Goal: Information Seeking & Learning: Learn about a topic

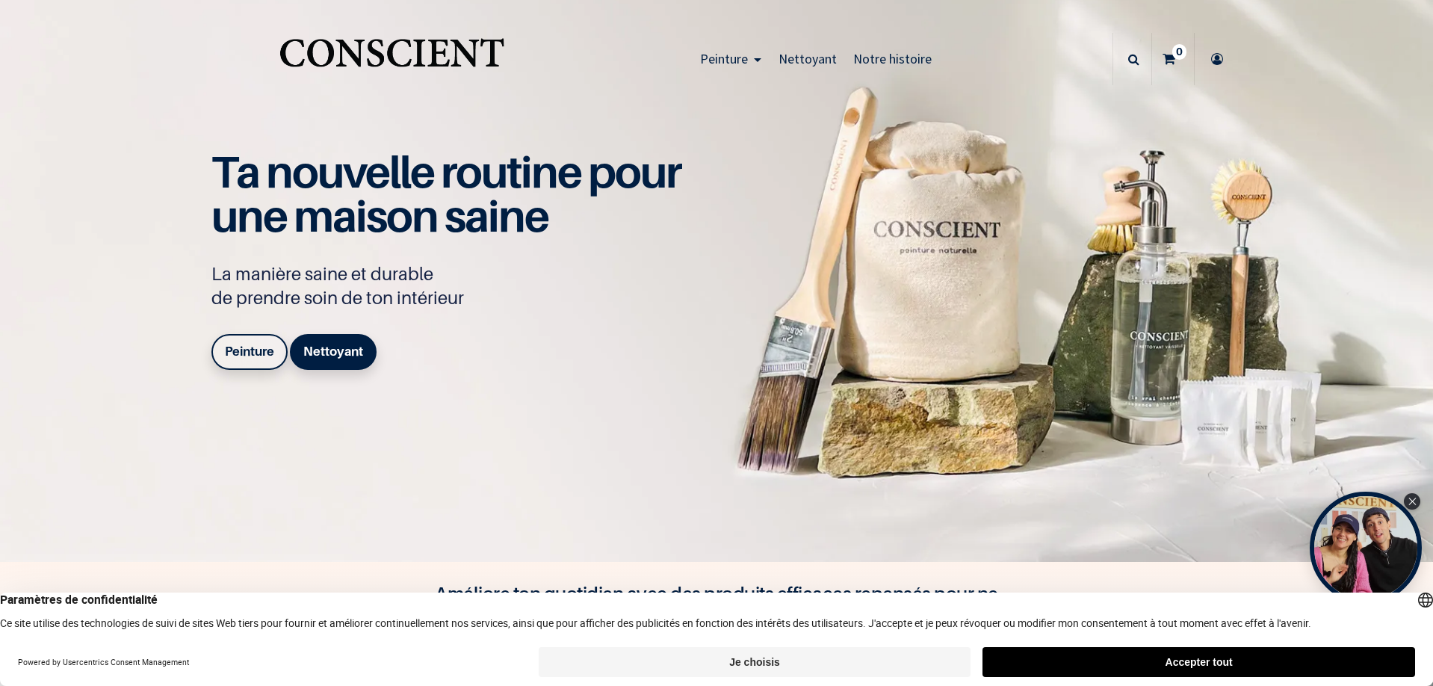
click at [248, 353] on b "Peinture" at bounding box center [249, 351] width 49 height 15
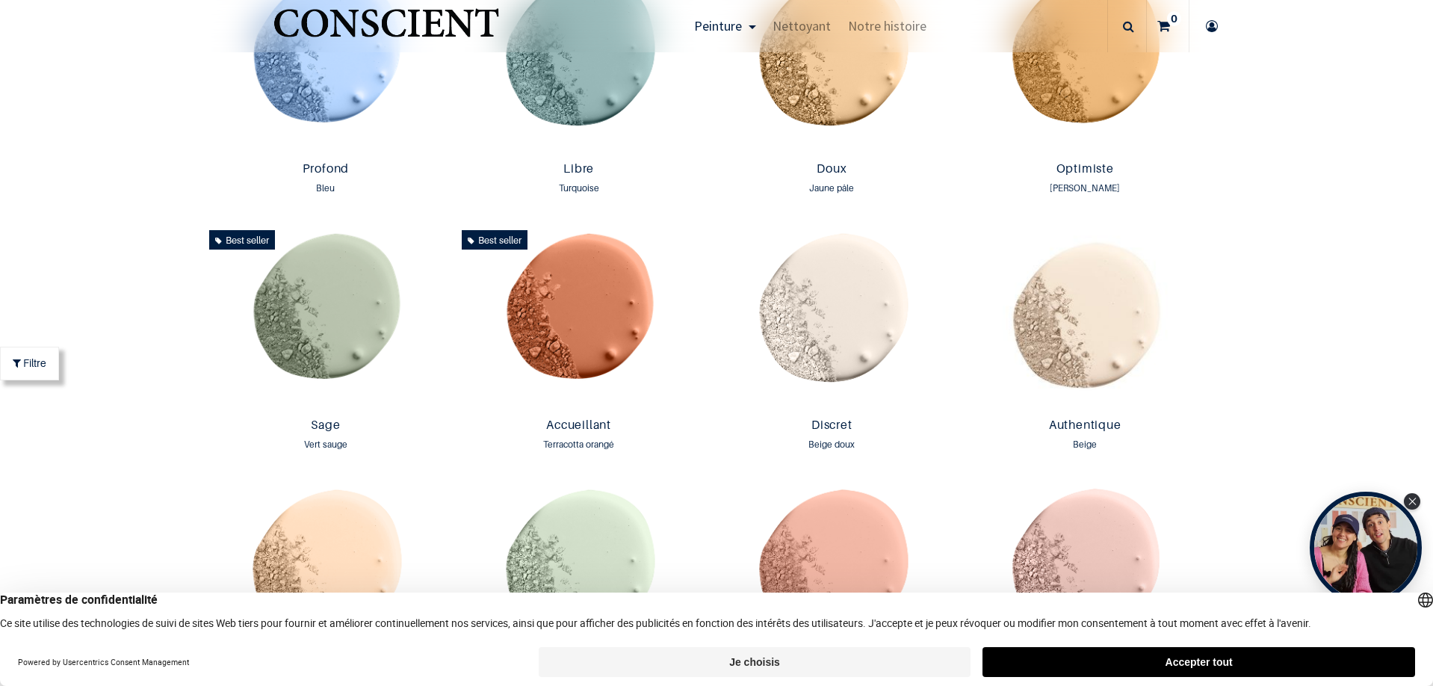
scroll to position [1196, 0]
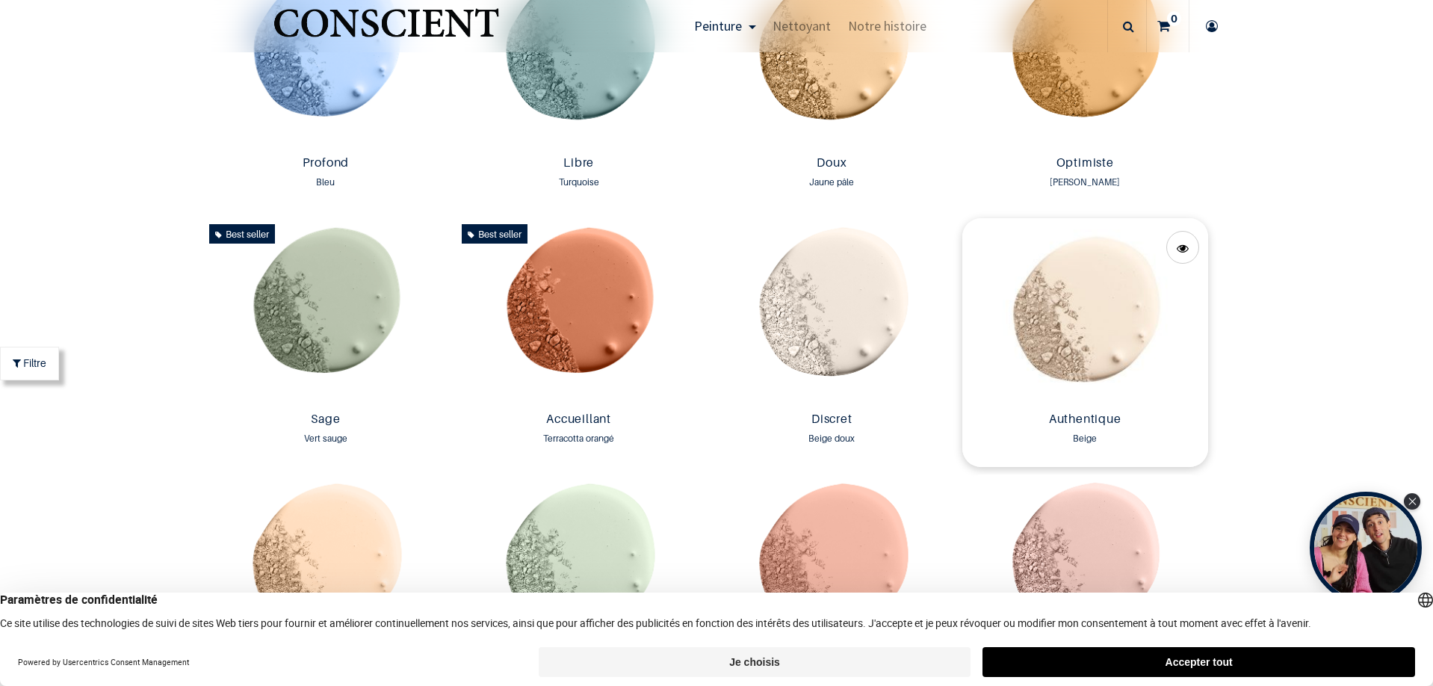
click at [1069, 321] on img at bounding box center [1086, 312] width 246 height 188
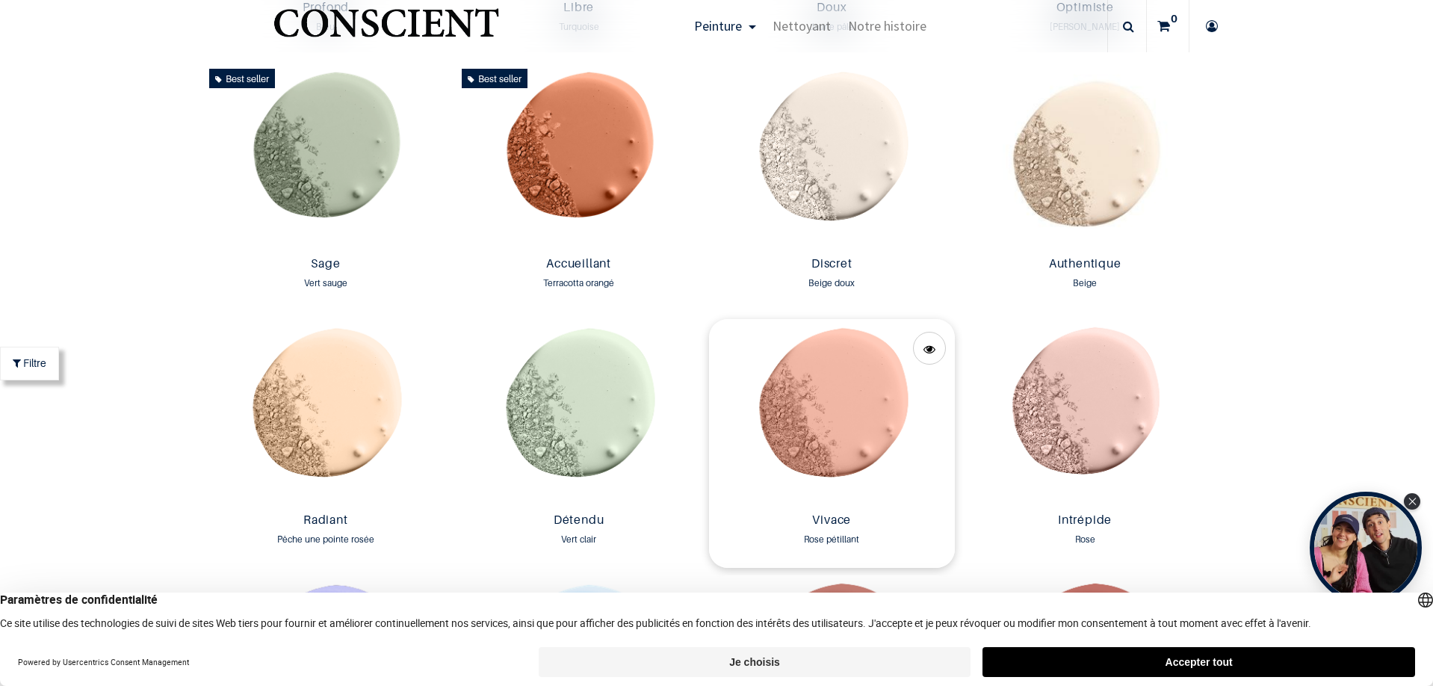
scroll to position [1346, 0]
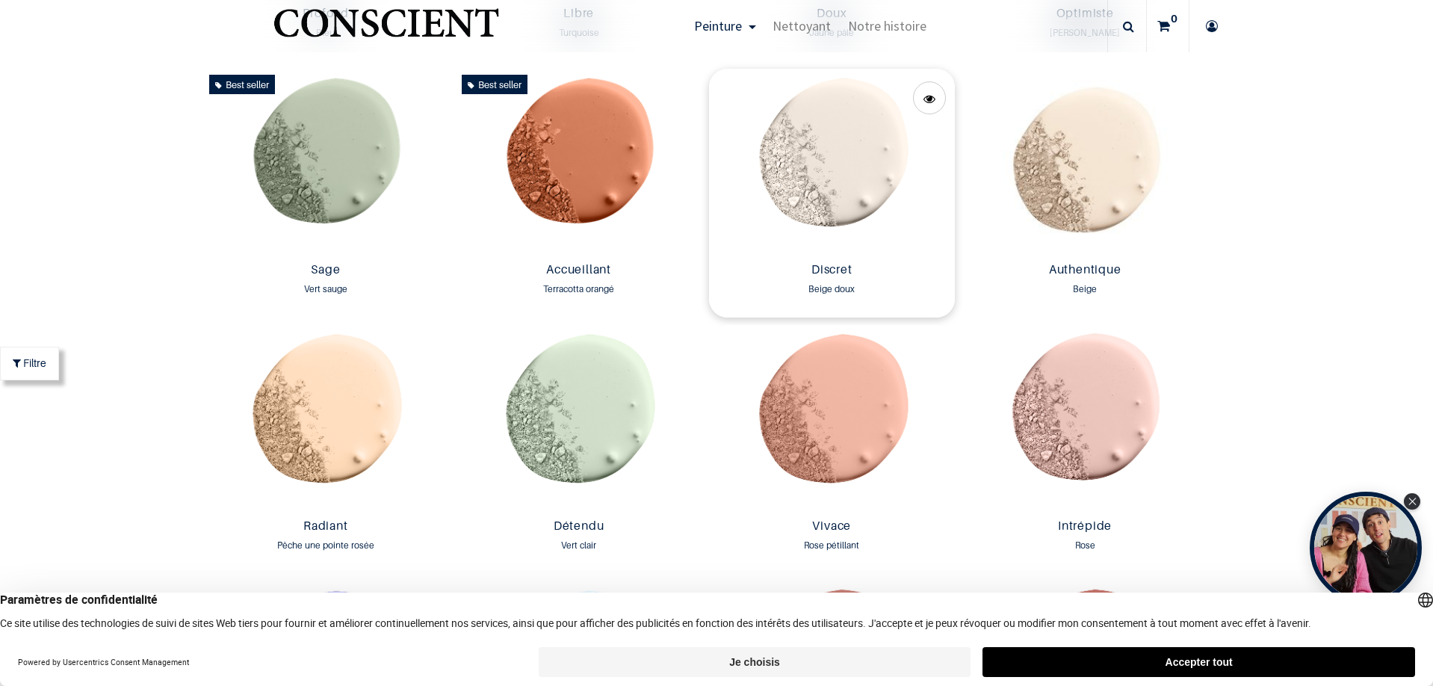
click at [848, 167] on img at bounding box center [832, 163] width 246 height 188
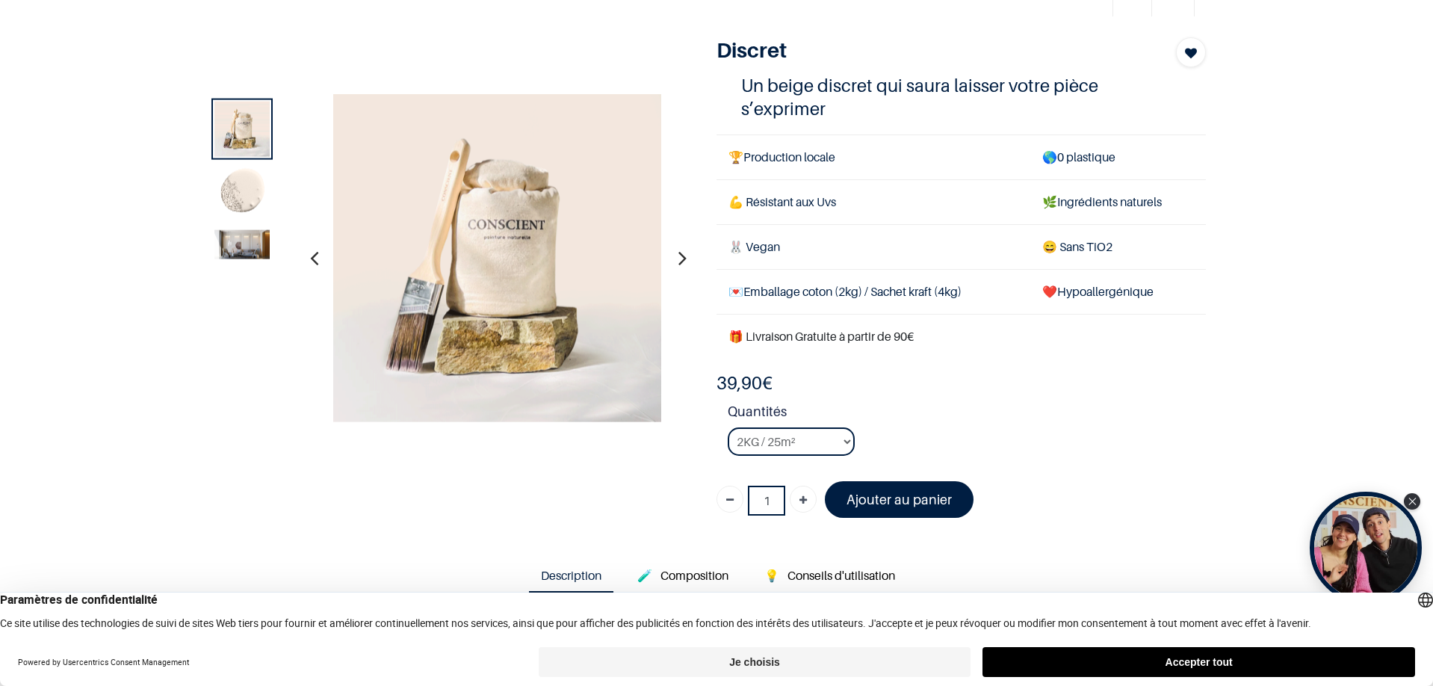
scroll to position [75, 0]
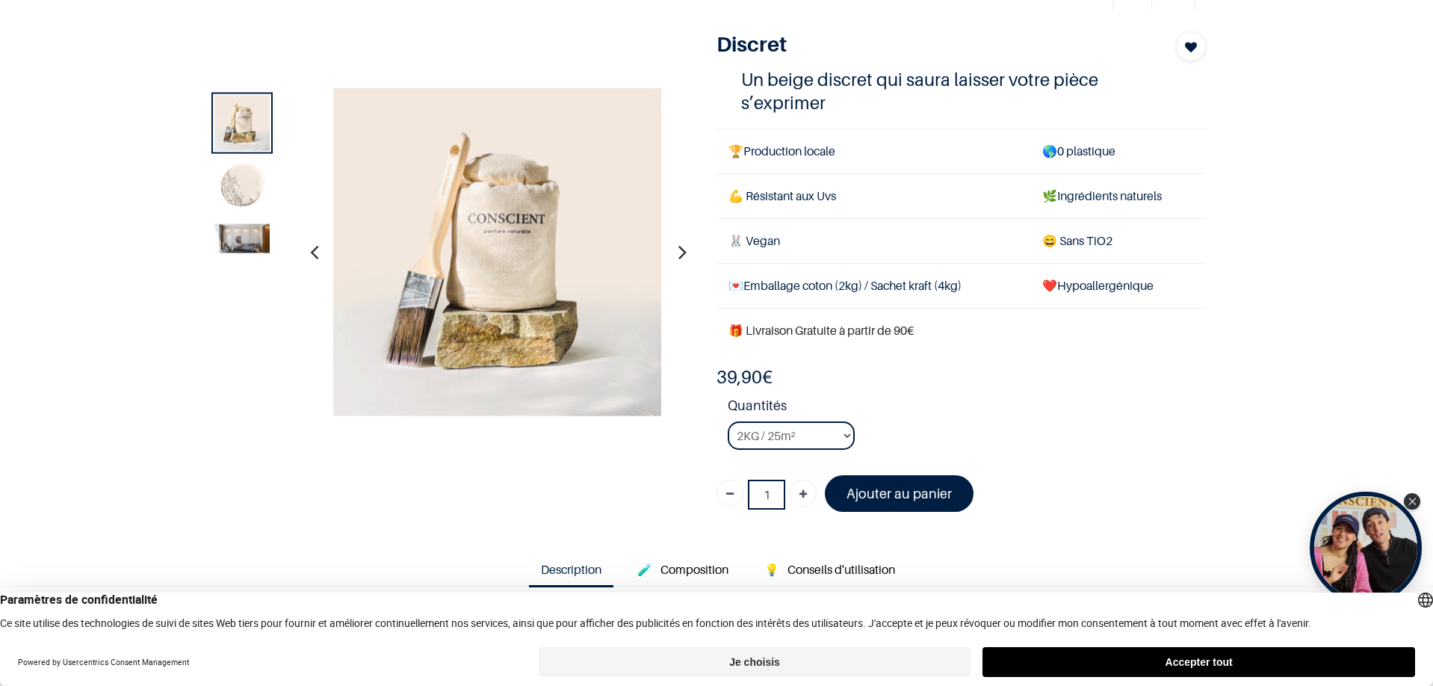
click at [223, 174] on img at bounding box center [241, 186] width 55 height 55
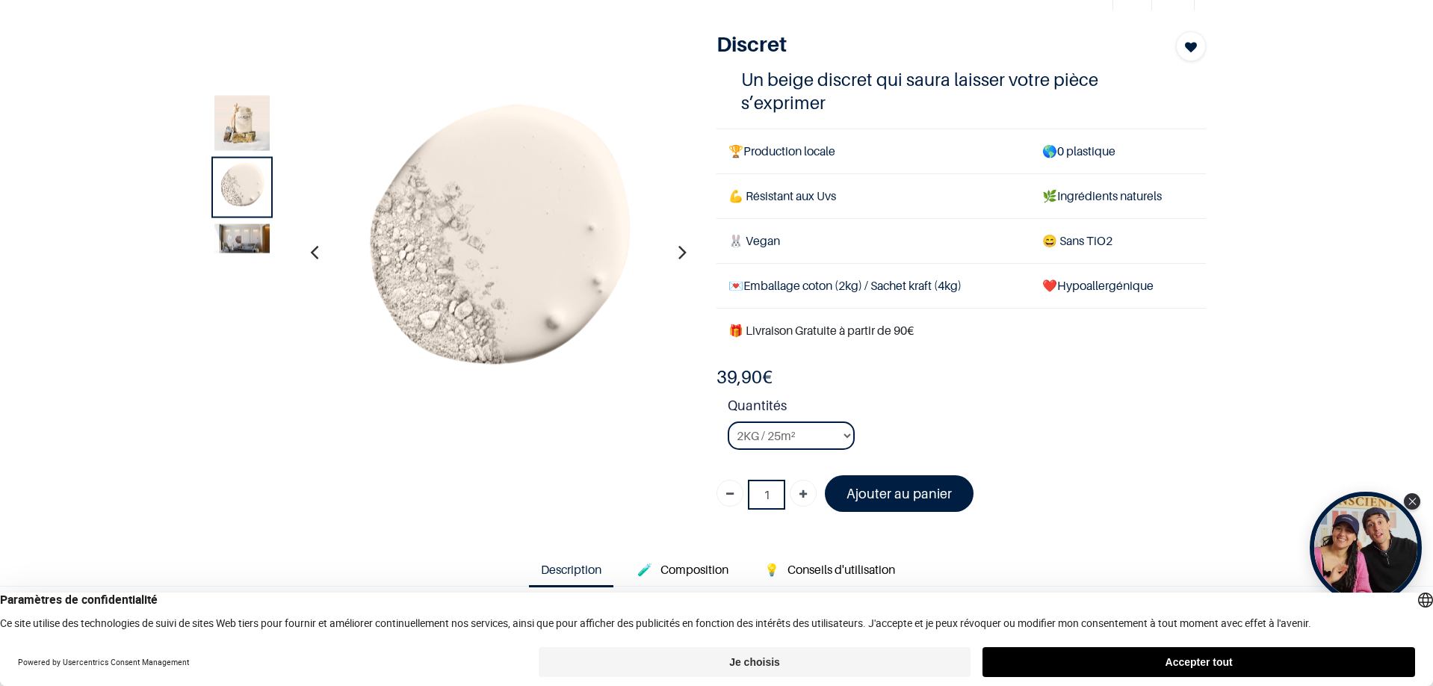
click at [237, 246] on img at bounding box center [241, 237] width 55 height 29
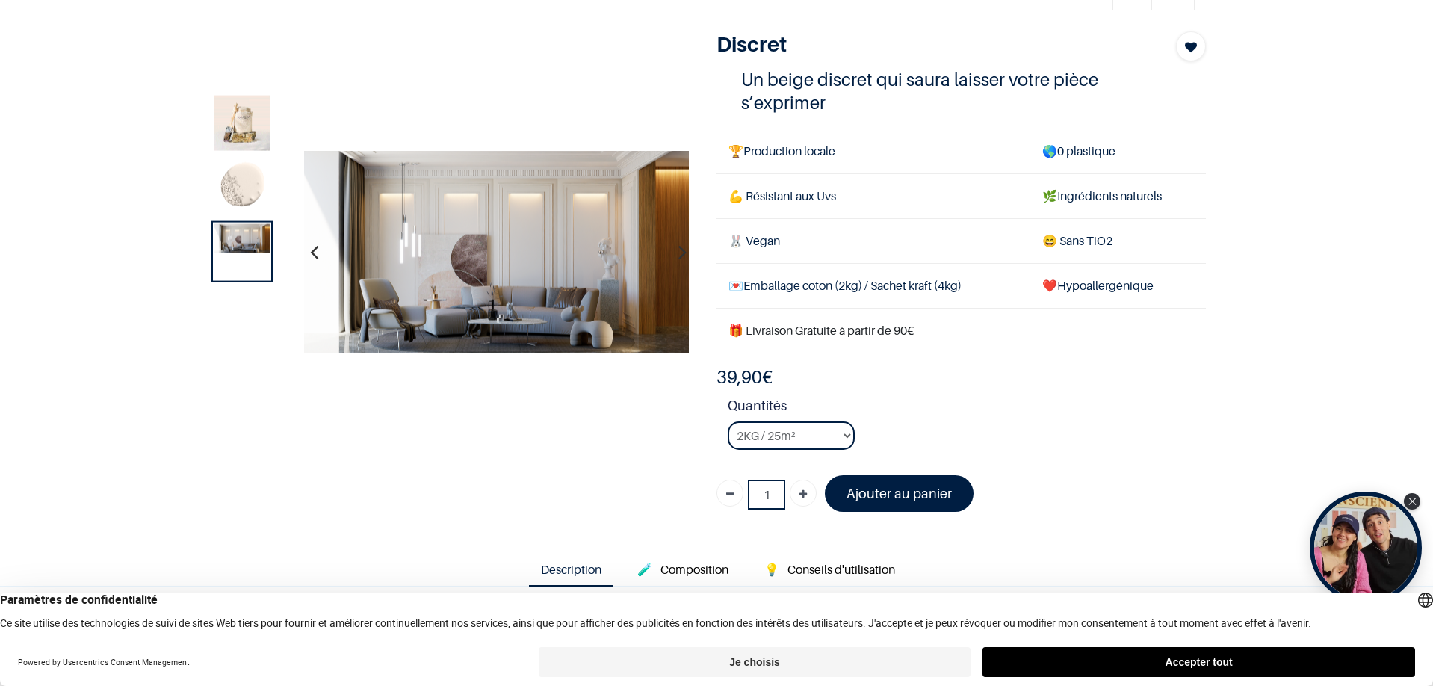
click at [542, 250] on img at bounding box center [496, 251] width 385 height 203
click at [484, 229] on img at bounding box center [496, 251] width 385 height 203
click at [840, 438] on select "2KG / 25m² 4KG / 50m² 8KG / 100m² Testeur" at bounding box center [791, 435] width 127 height 28
click at [728, 421] on select "2KG / 25m² 4KG / 50m² 8KG / 100m² Testeur" at bounding box center [791, 435] width 127 height 28
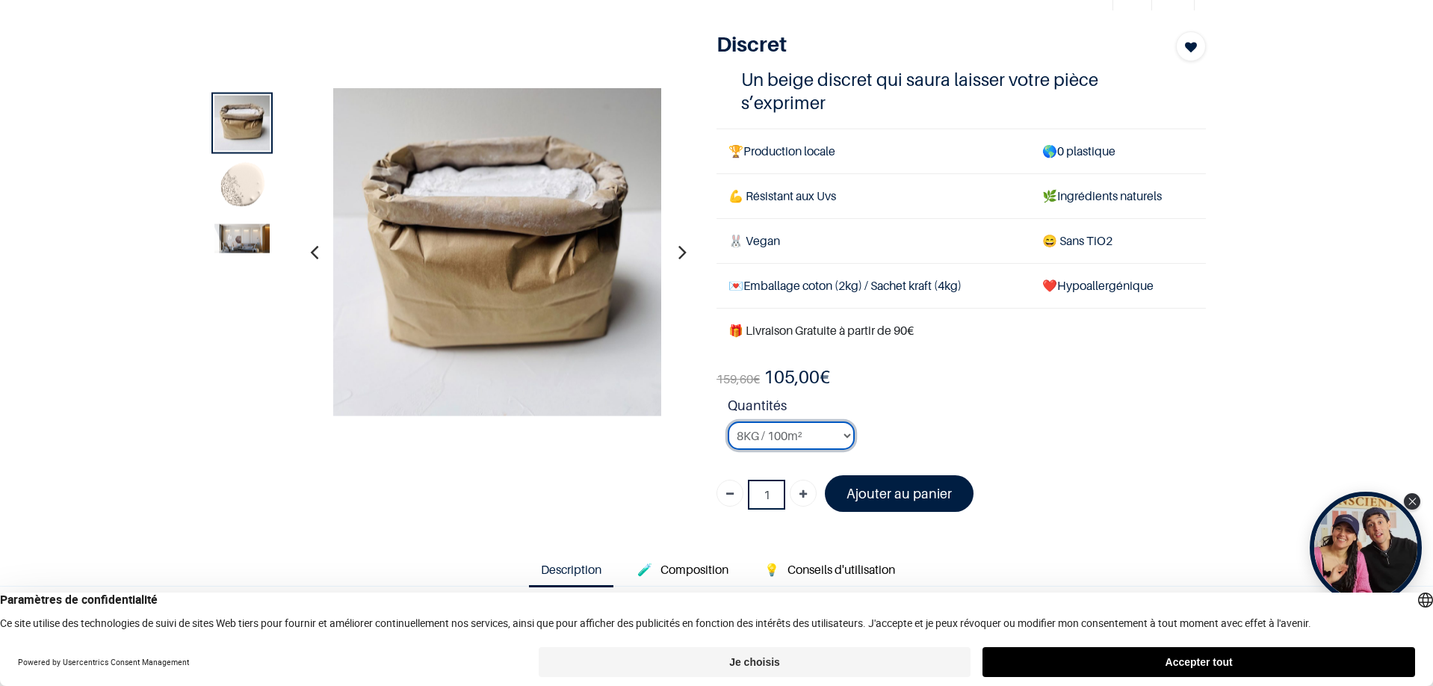
click at [812, 433] on select "2KG / 25m² 4KG / 50m² 8KG / 100m² Testeur" at bounding box center [791, 435] width 127 height 28
select select "22"
click at [728, 421] on select "2KG / 25m² 4KG / 50m² 8KG / 100m² Testeur" at bounding box center [791, 435] width 127 height 28
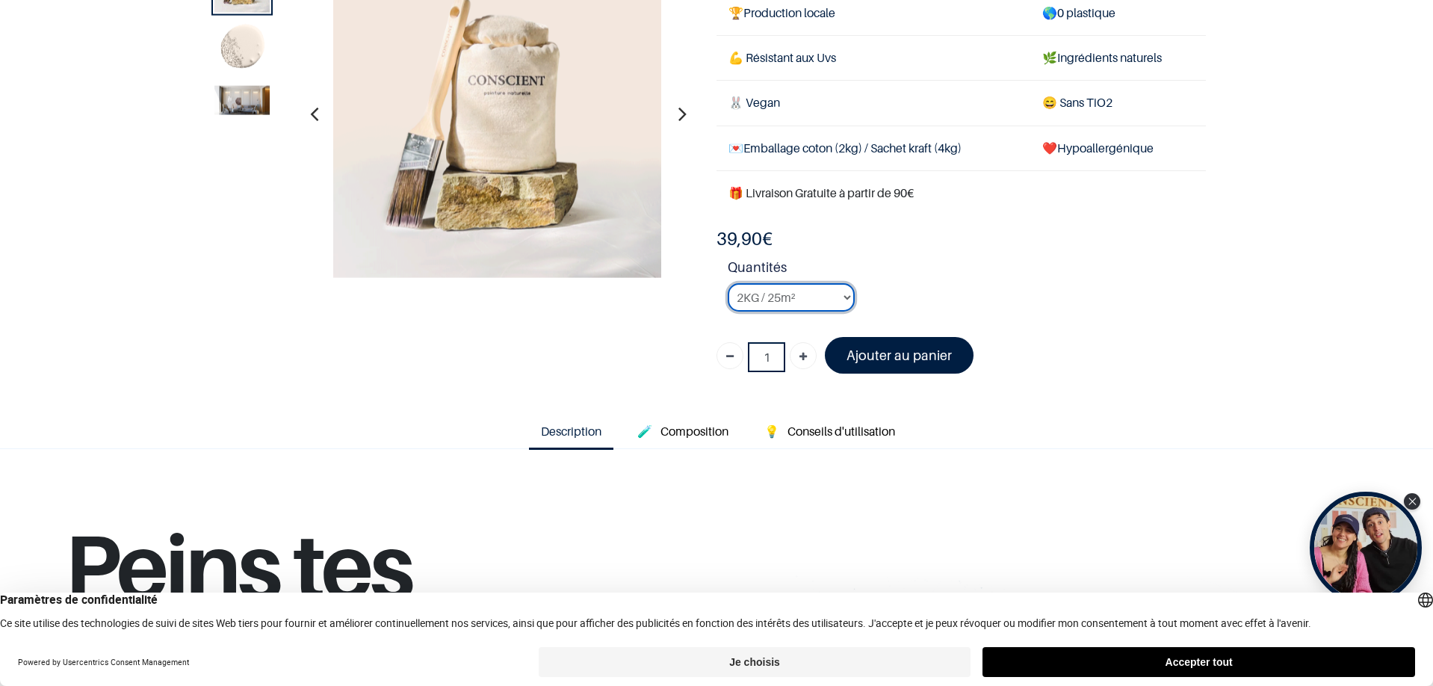
scroll to position [149, 0]
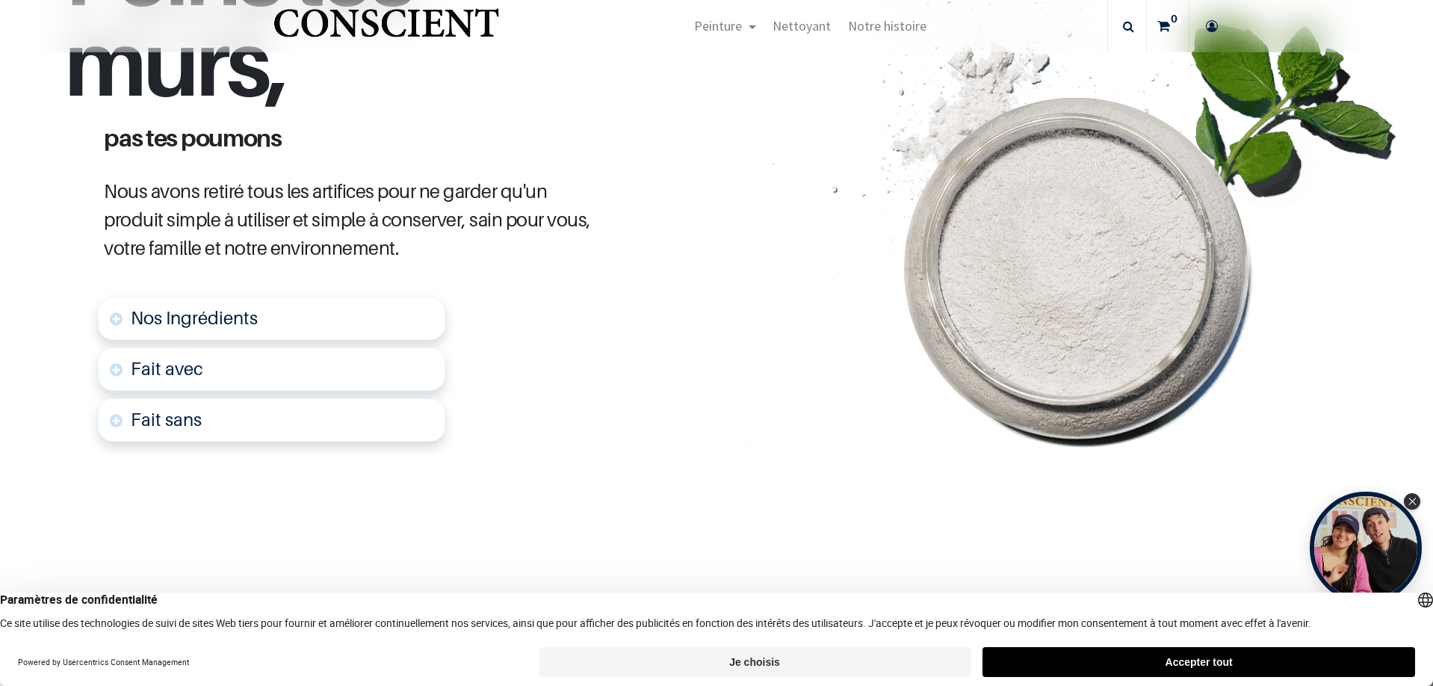
scroll to position [822, 0]
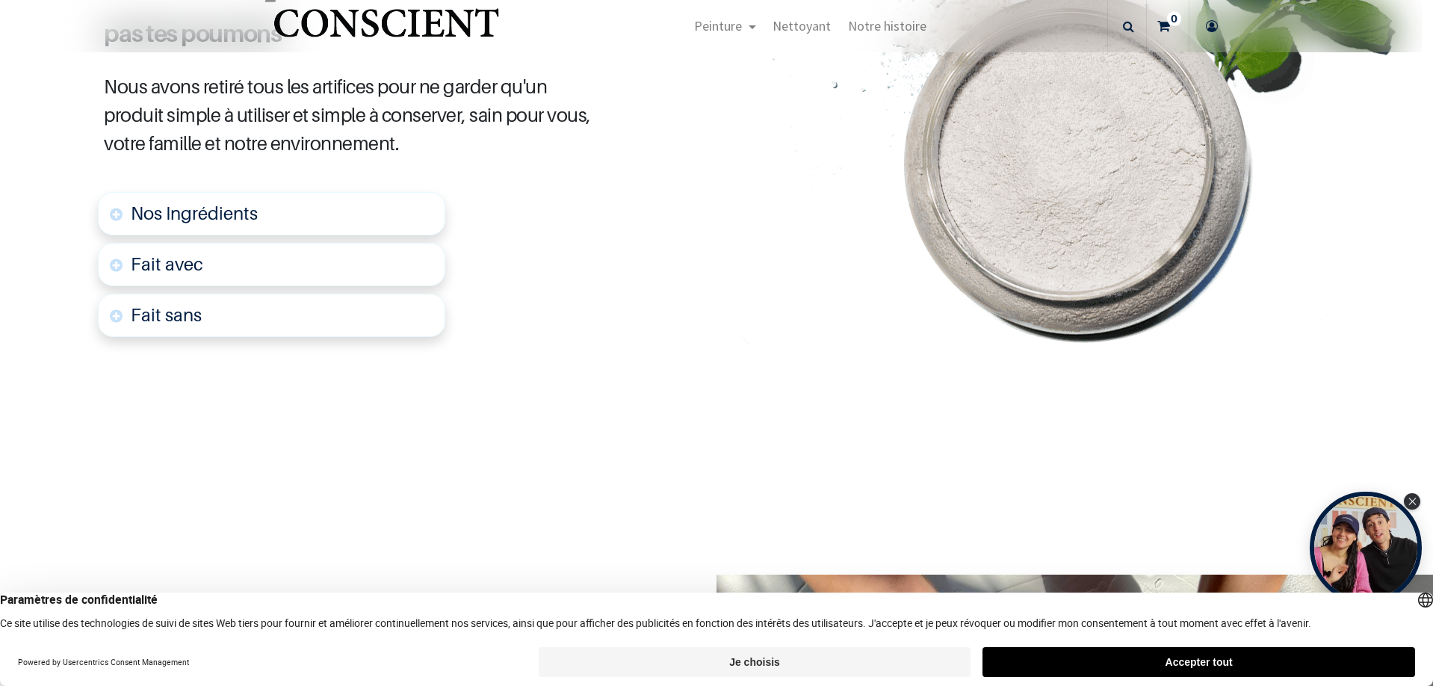
click at [111, 267] on link "Fait avec" at bounding box center [272, 264] width 348 height 43
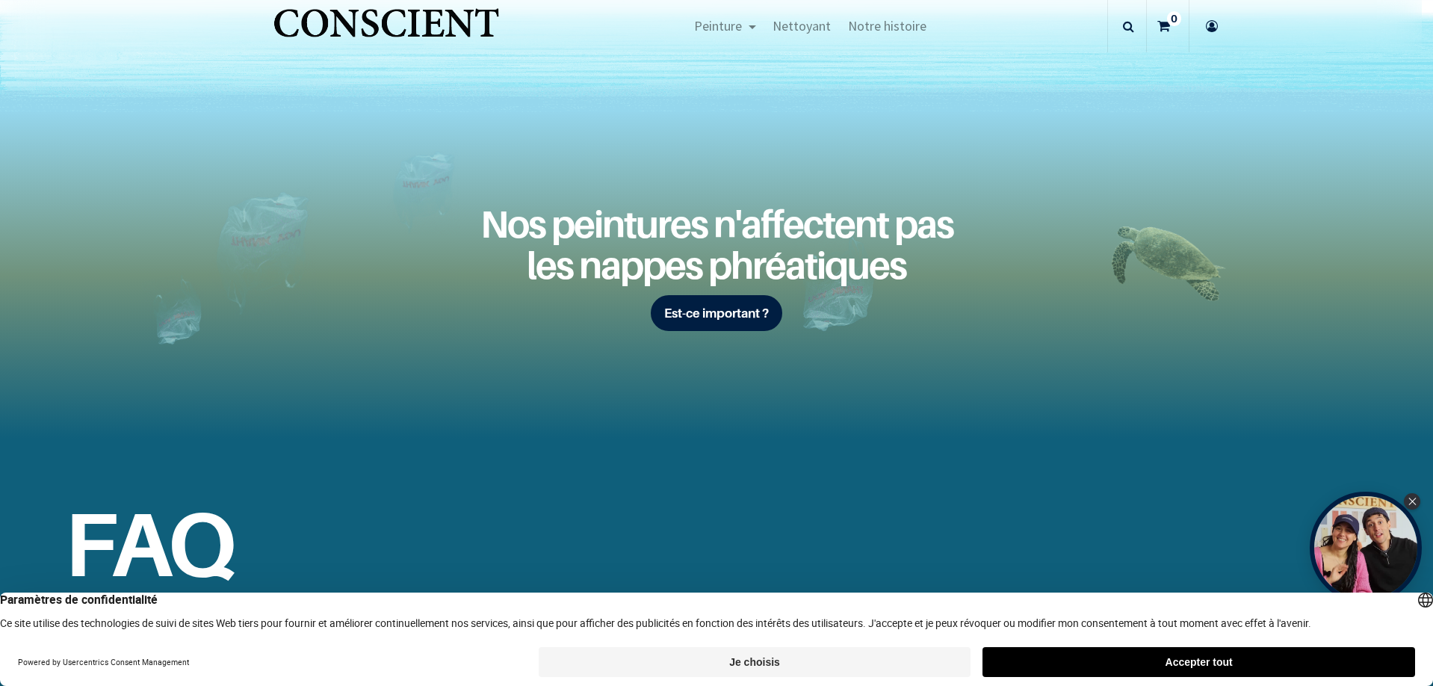
scroll to position [2273, 0]
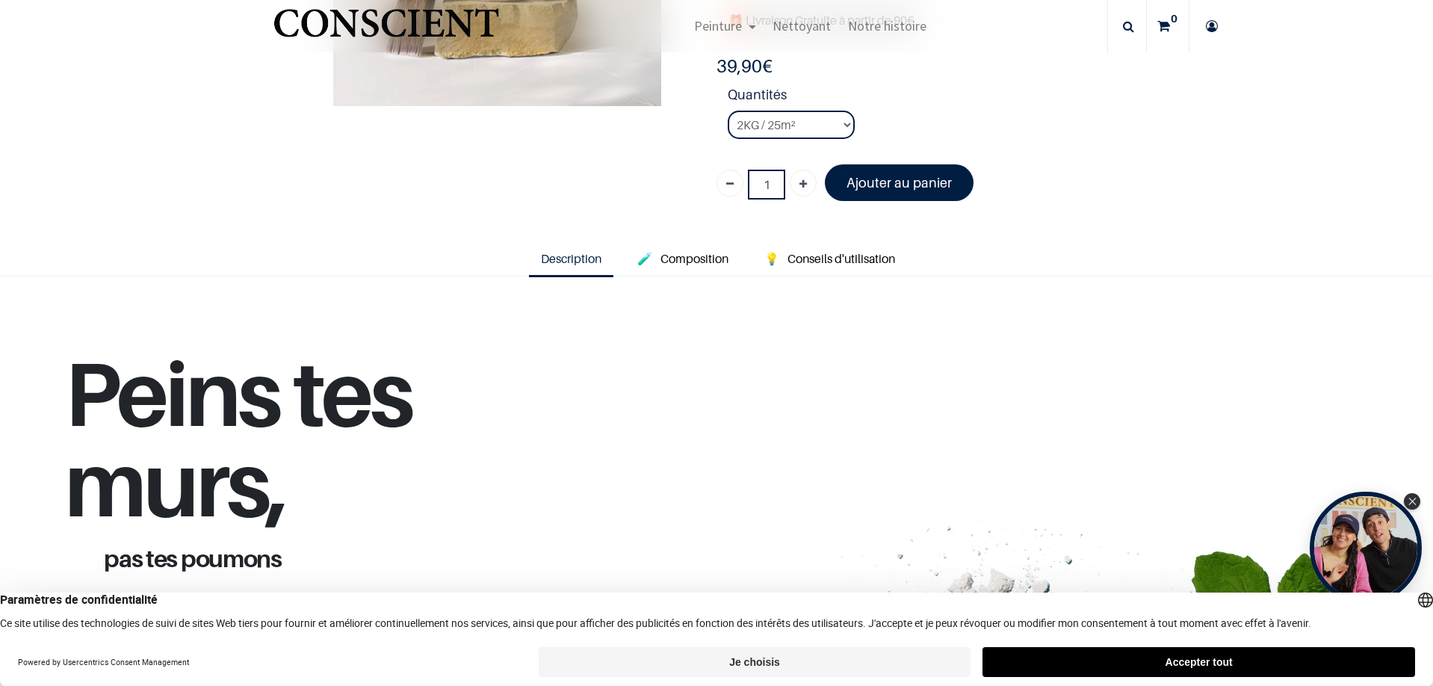
scroll to position [271, 0]
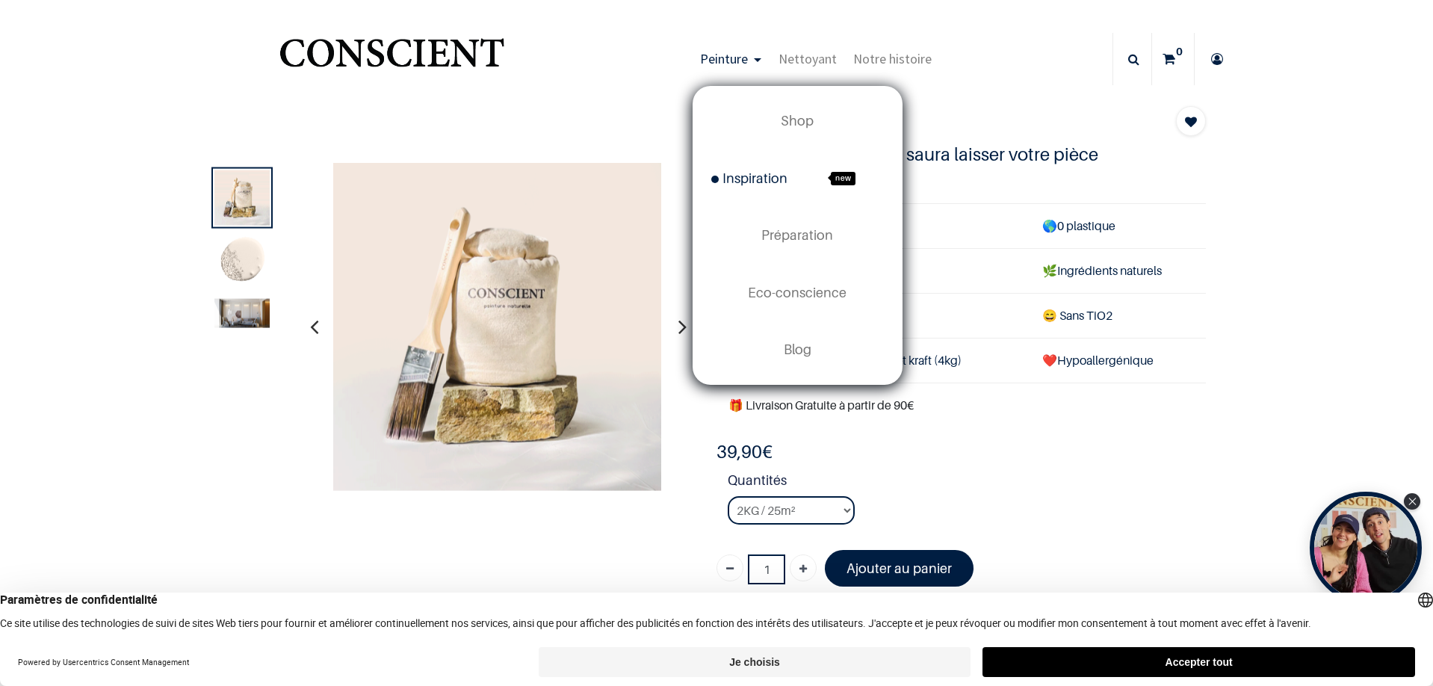
click at [771, 170] on link "Inspiration new" at bounding box center [798, 178] width 209 height 57
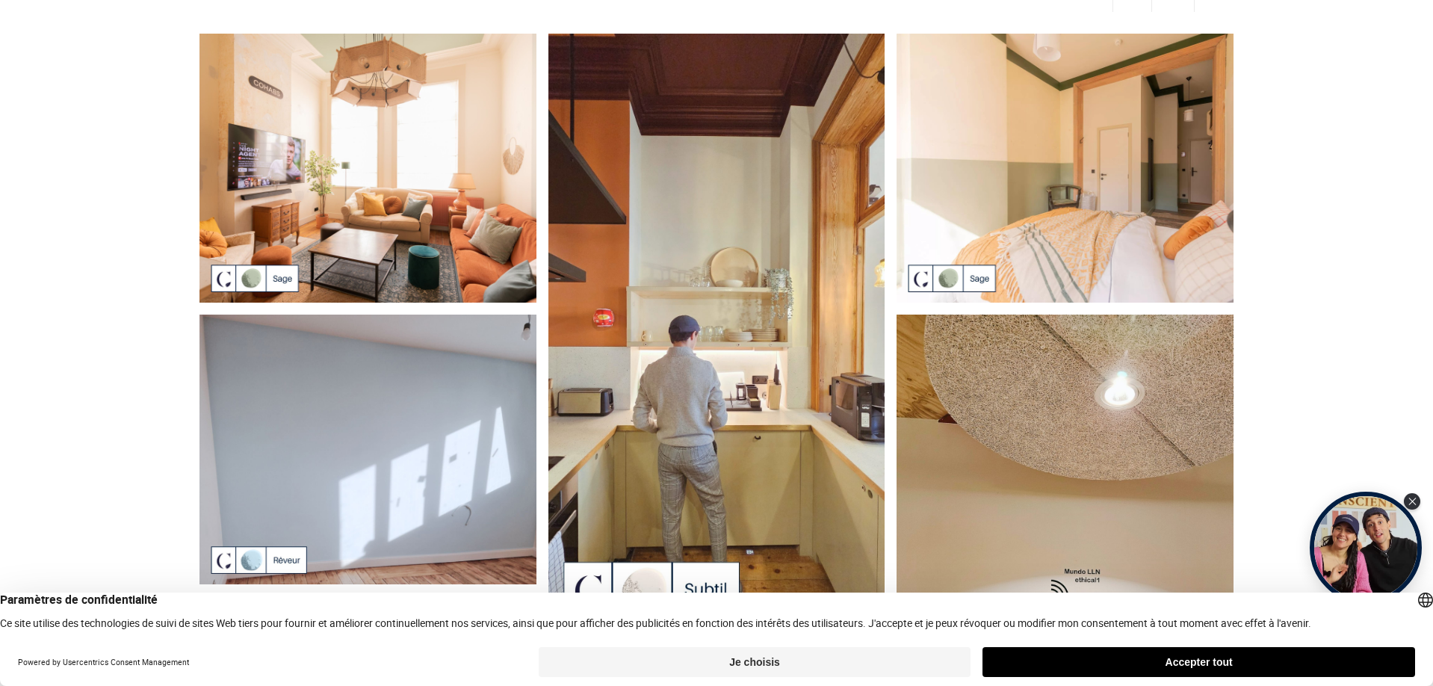
scroll to position [75, 0]
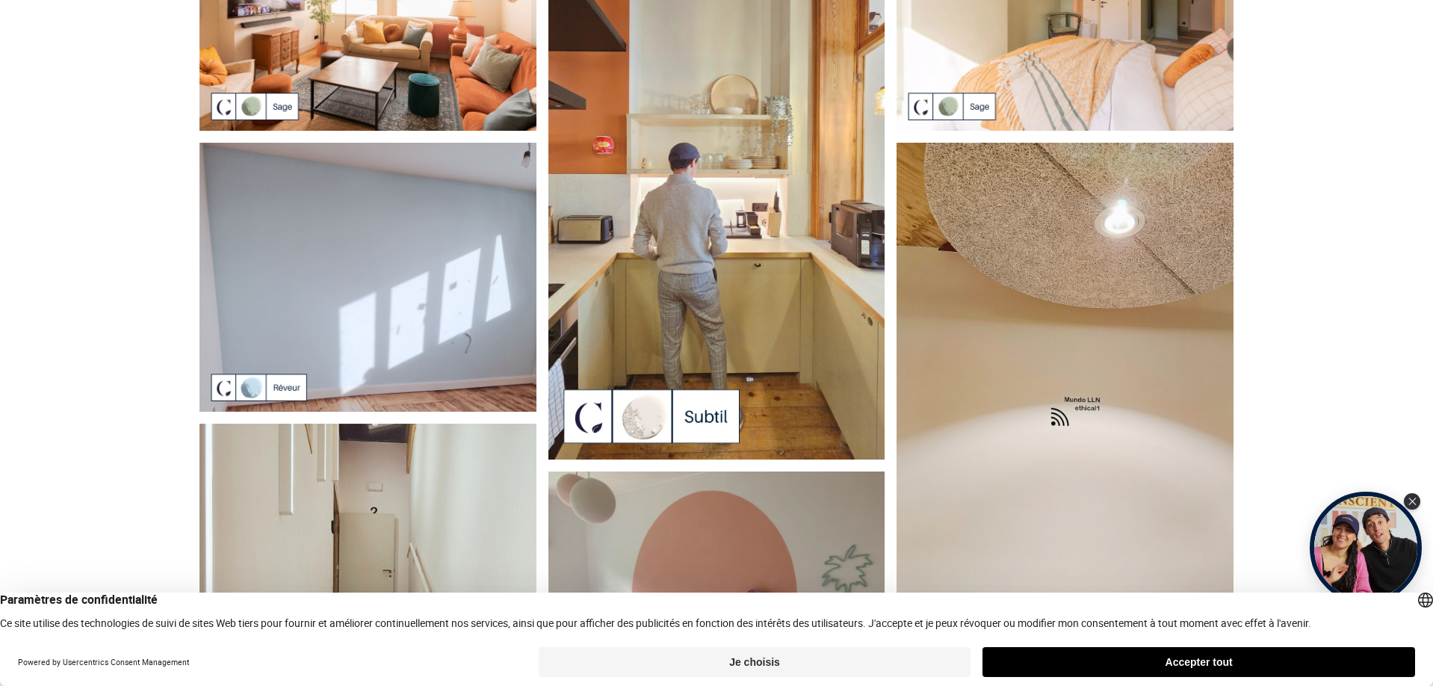
scroll to position [224, 0]
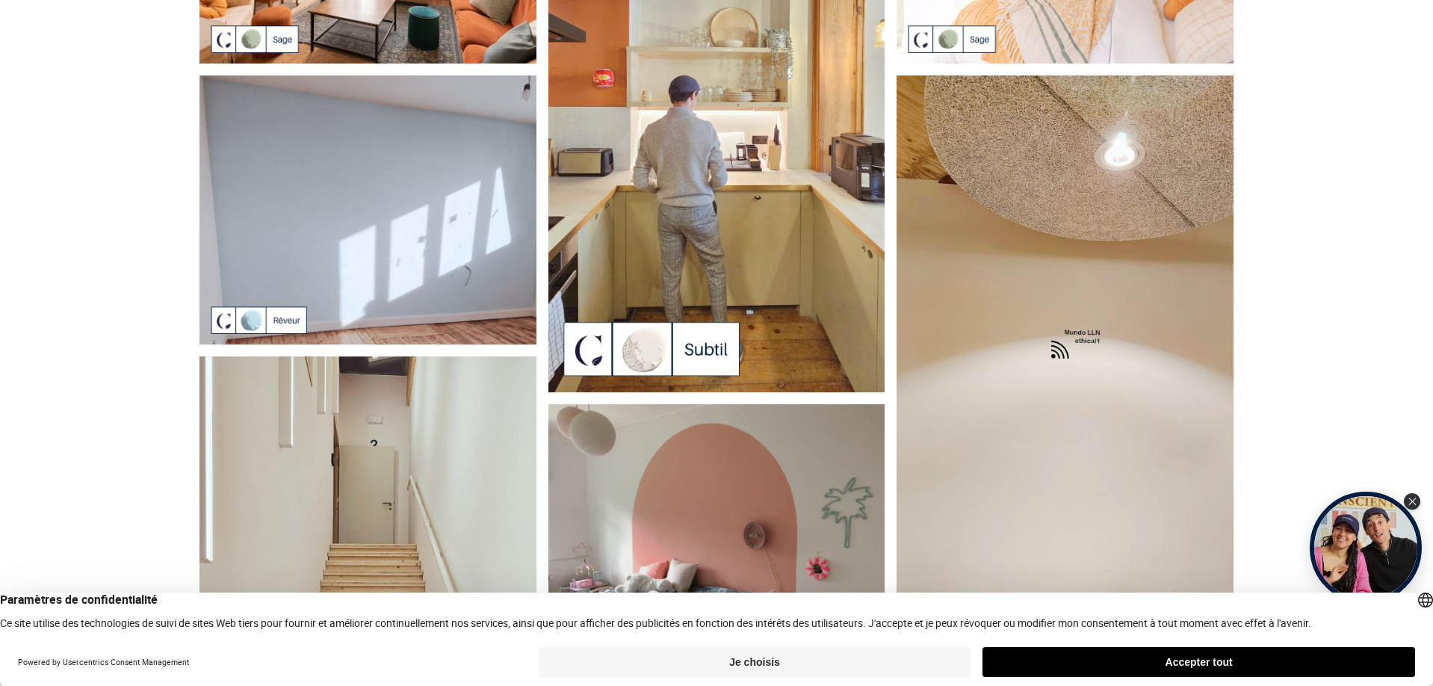
click at [695, 146] on img at bounding box center [717, 93] width 337 height 599
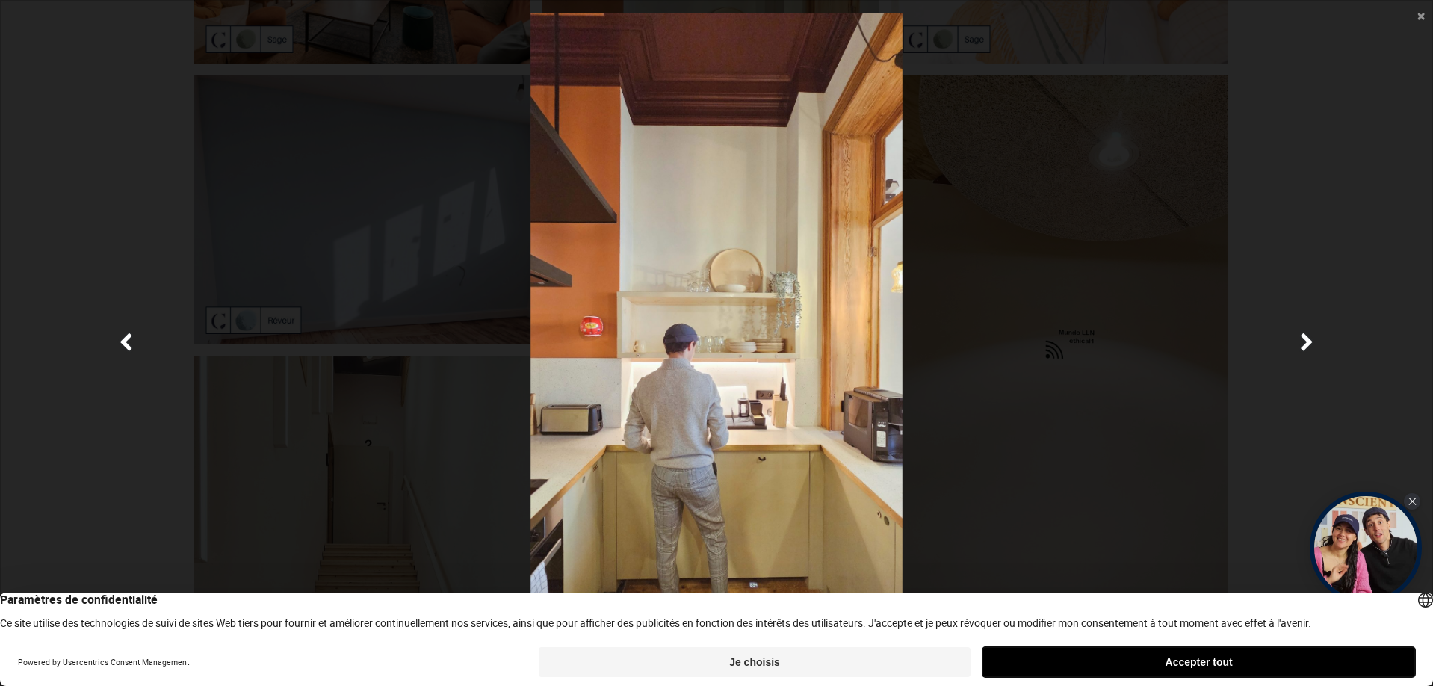
click at [1212, 661] on button "Accepter tout" at bounding box center [1199, 662] width 433 height 30
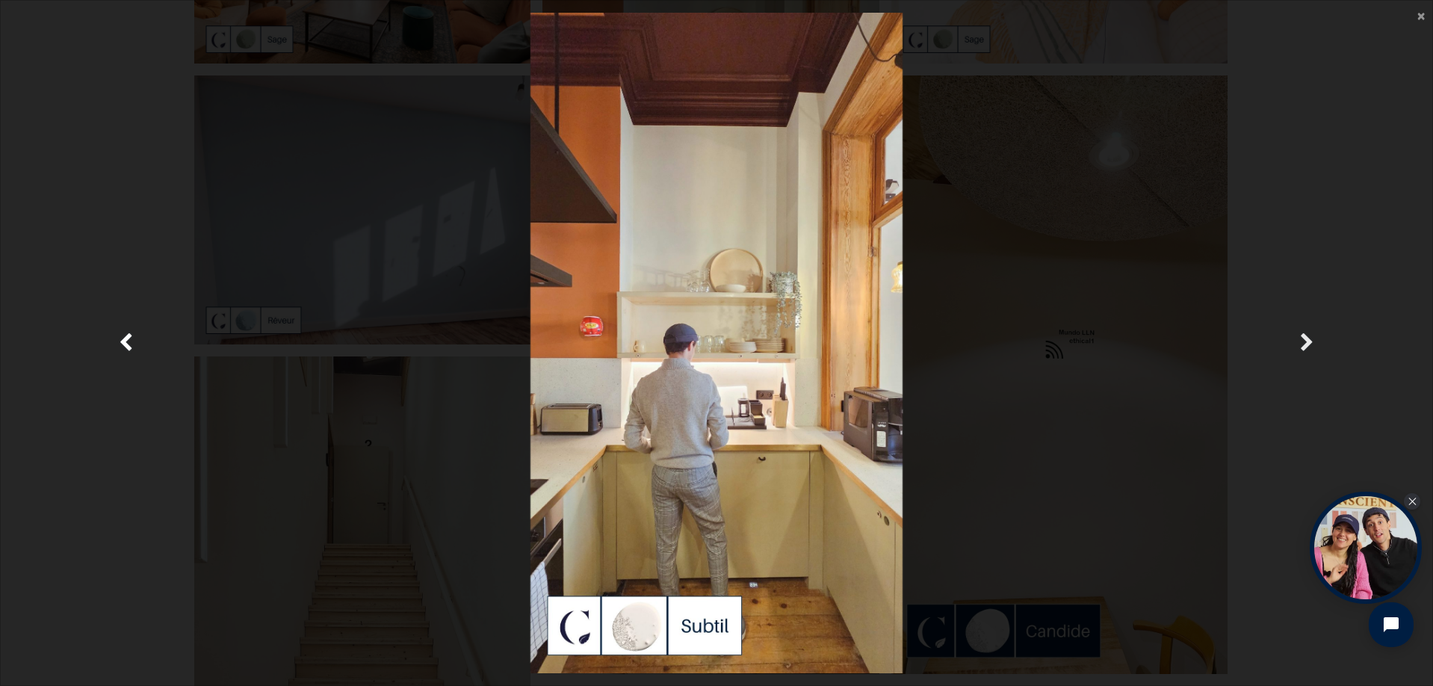
click at [1307, 343] on span "Suivante" at bounding box center [1307, 343] width 14 height 29
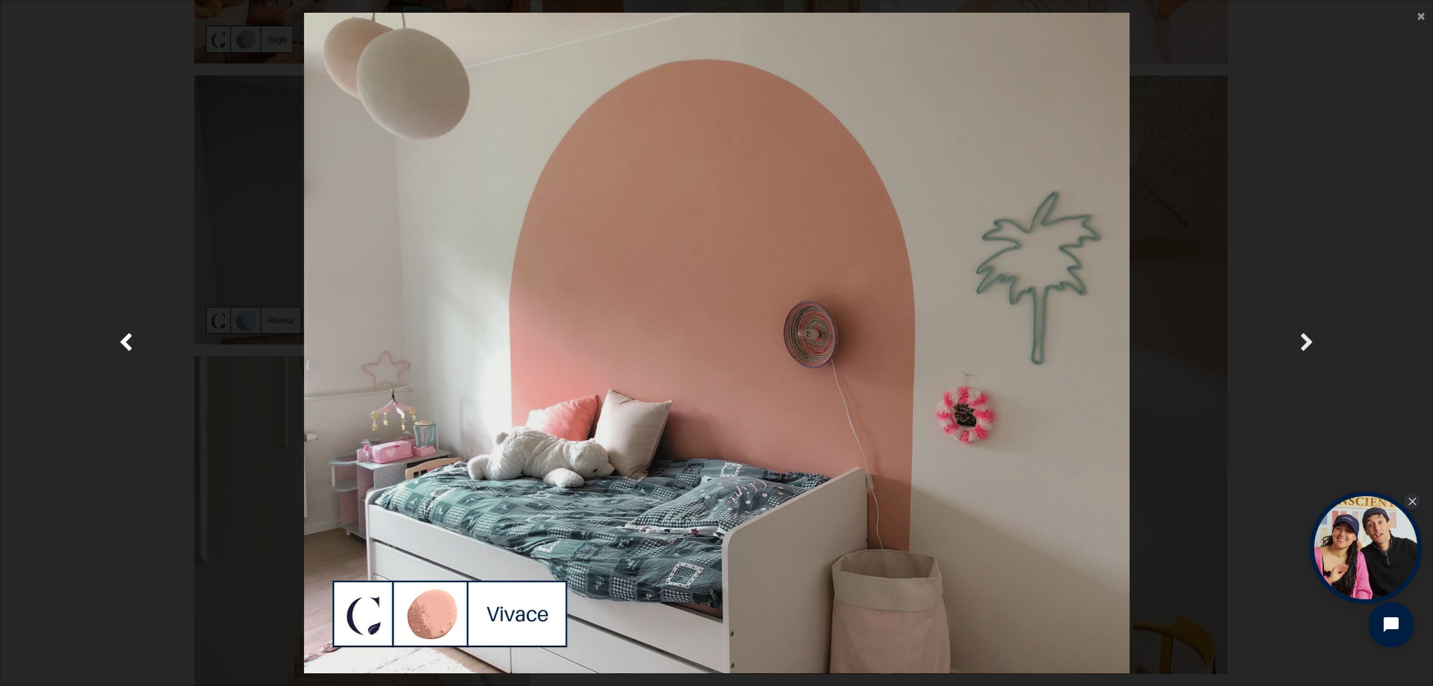
click at [1307, 335] on span "Suivante" at bounding box center [1307, 343] width 14 height 29
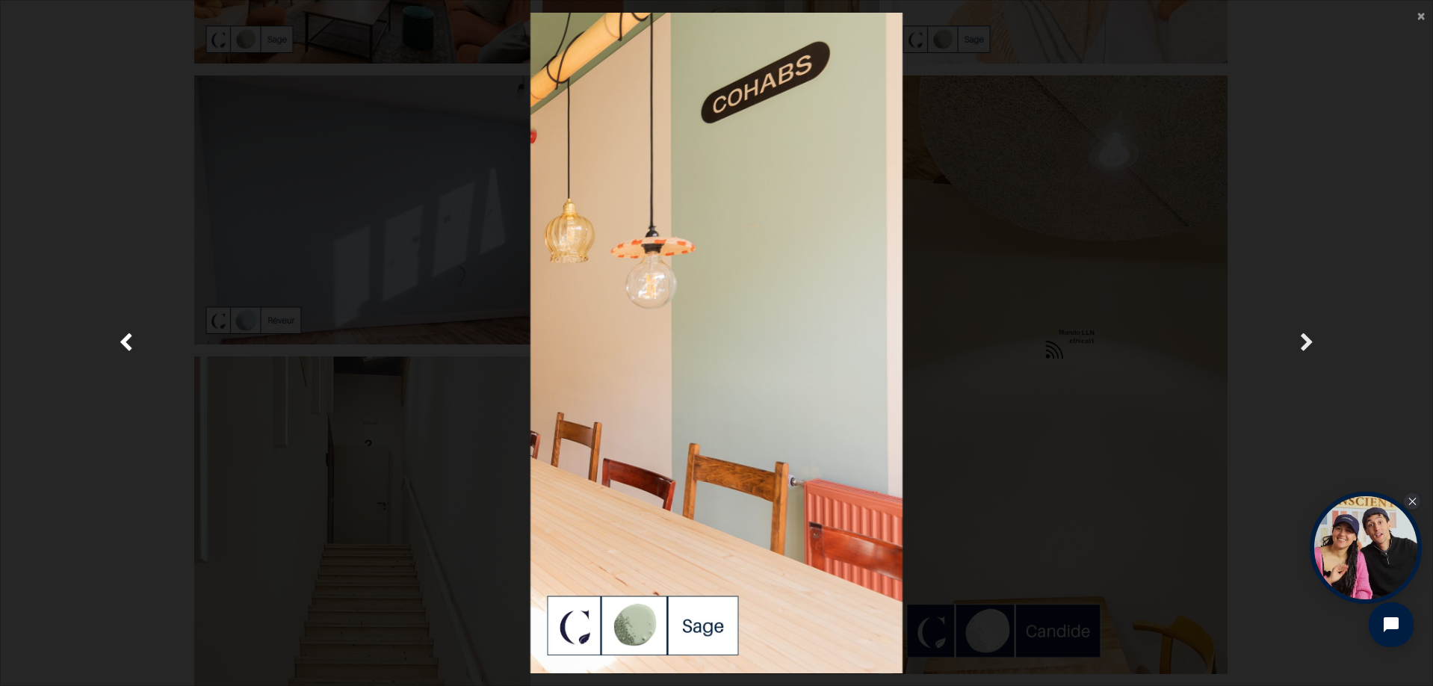
click at [1307, 335] on span "Suivante" at bounding box center [1307, 343] width 14 height 29
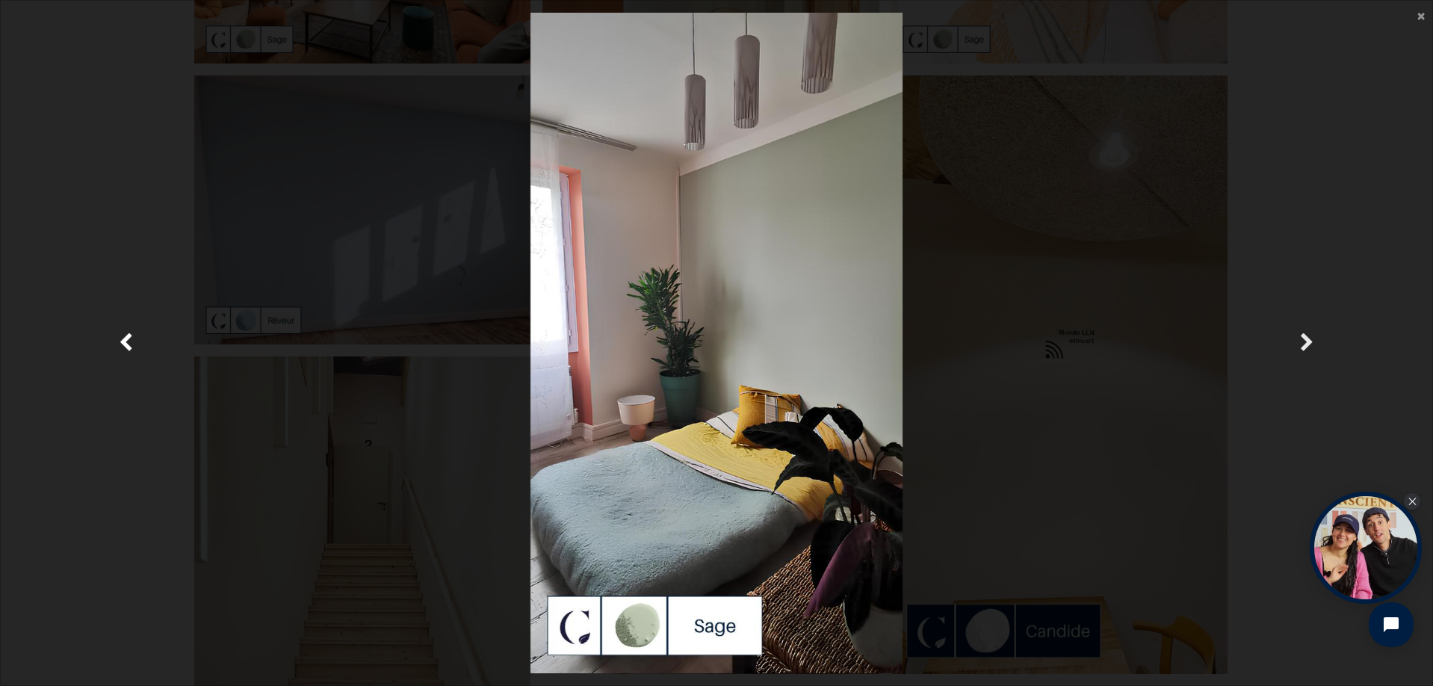
click at [1307, 335] on span "Suivante" at bounding box center [1307, 343] width 14 height 29
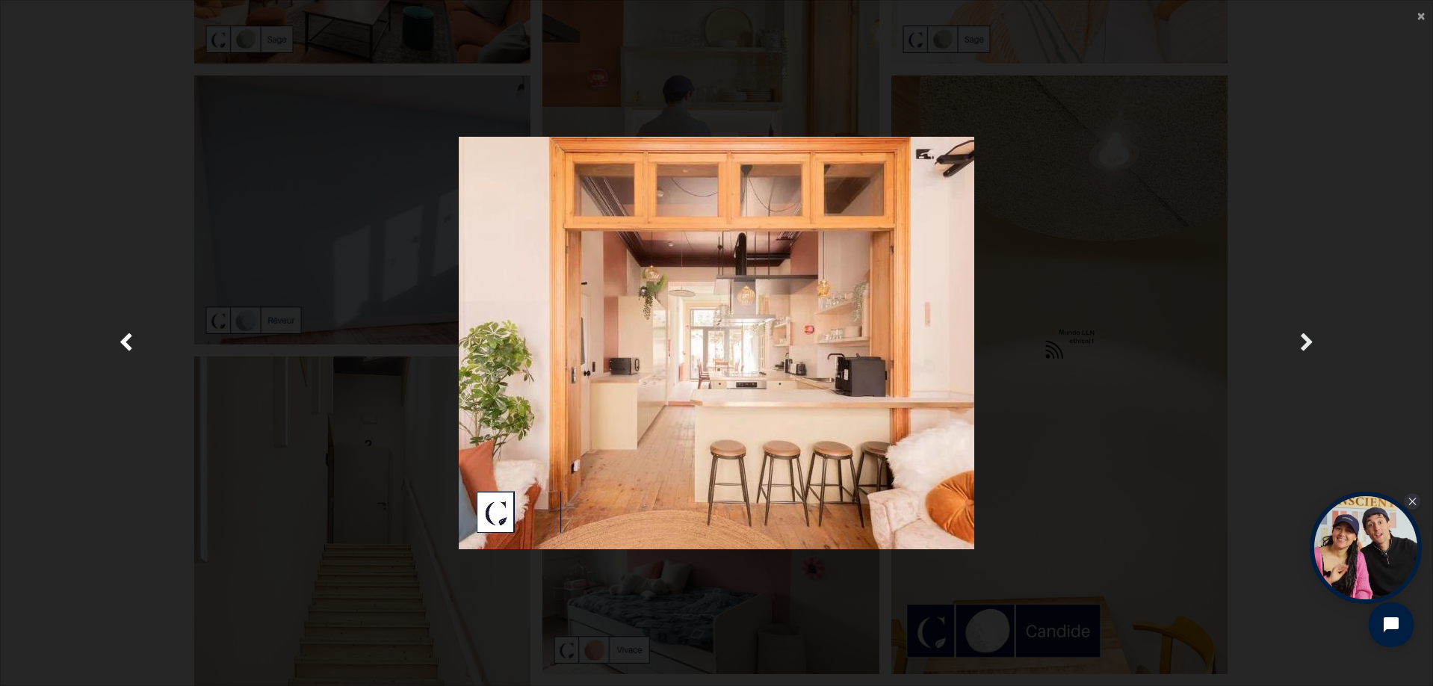
click at [1307, 335] on span "Suivante" at bounding box center [1307, 343] width 14 height 29
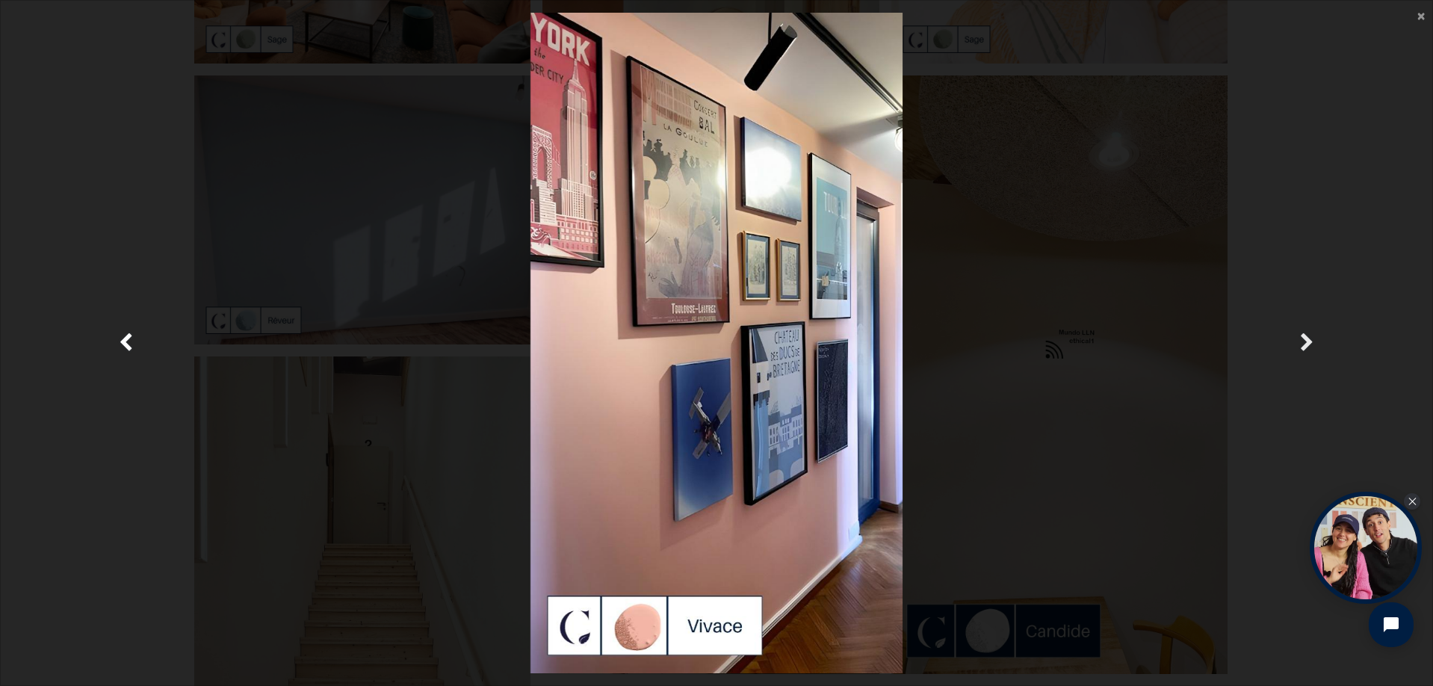
click at [1307, 335] on span "Suivante" at bounding box center [1307, 343] width 14 height 29
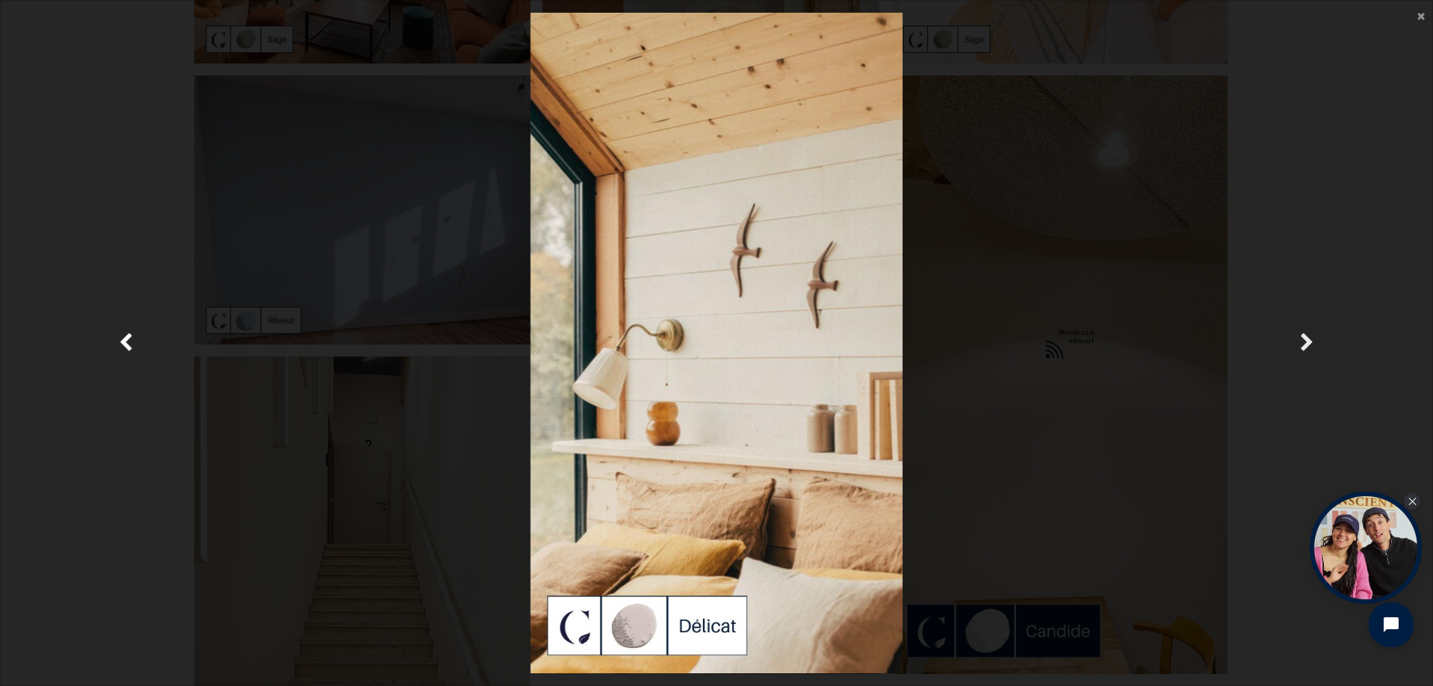
click at [1307, 335] on span "Suivante" at bounding box center [1307, 343] width 14 height 29
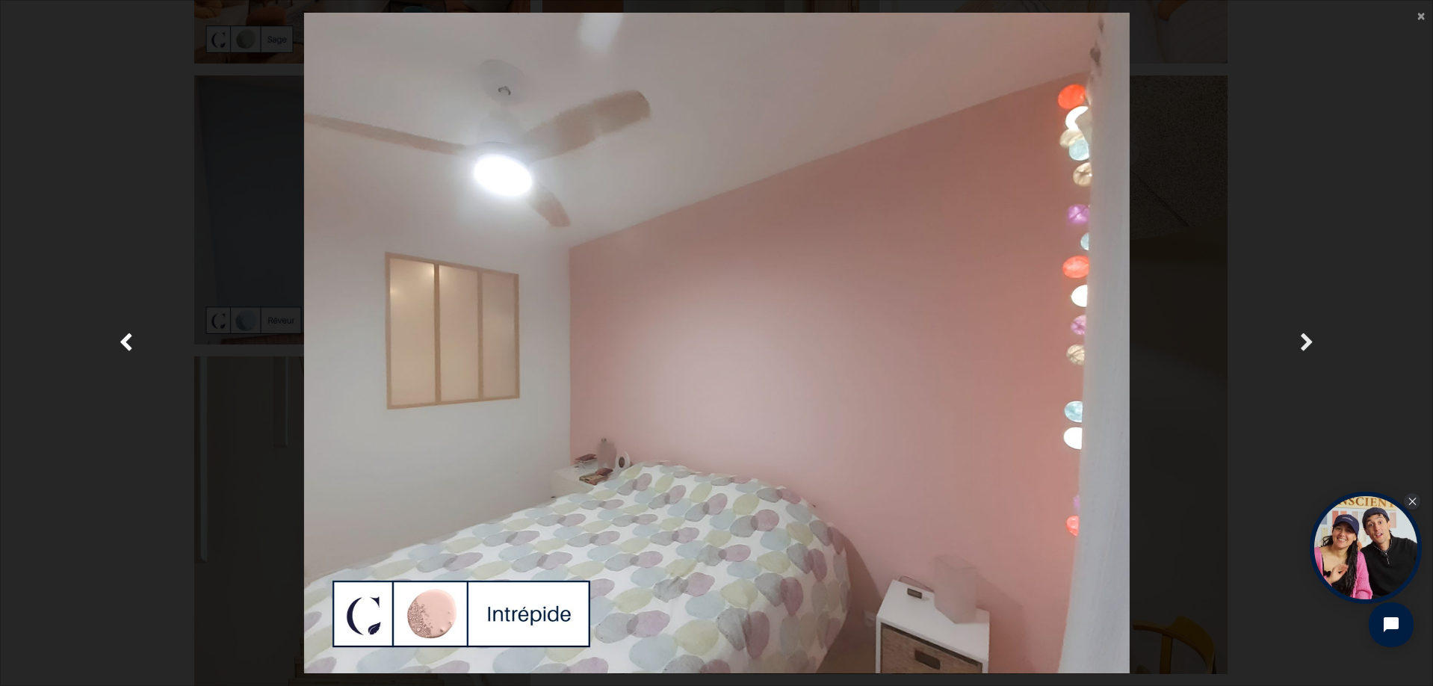
click at [1307, 335] on span "Suivante" at bounding box center [1307, 343] width 14 height 29
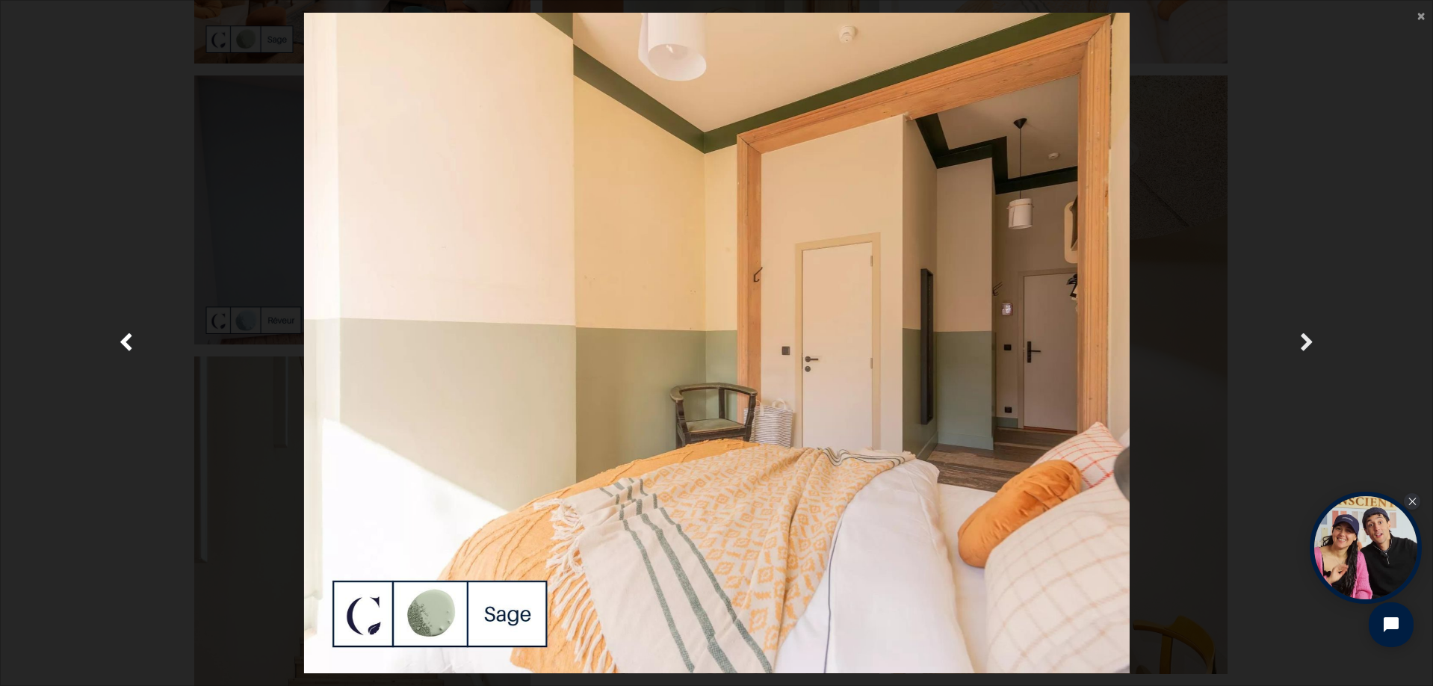
click at [1307, 335] on span "Suivante" at bounding box center [1307, 343] width 14 height 29
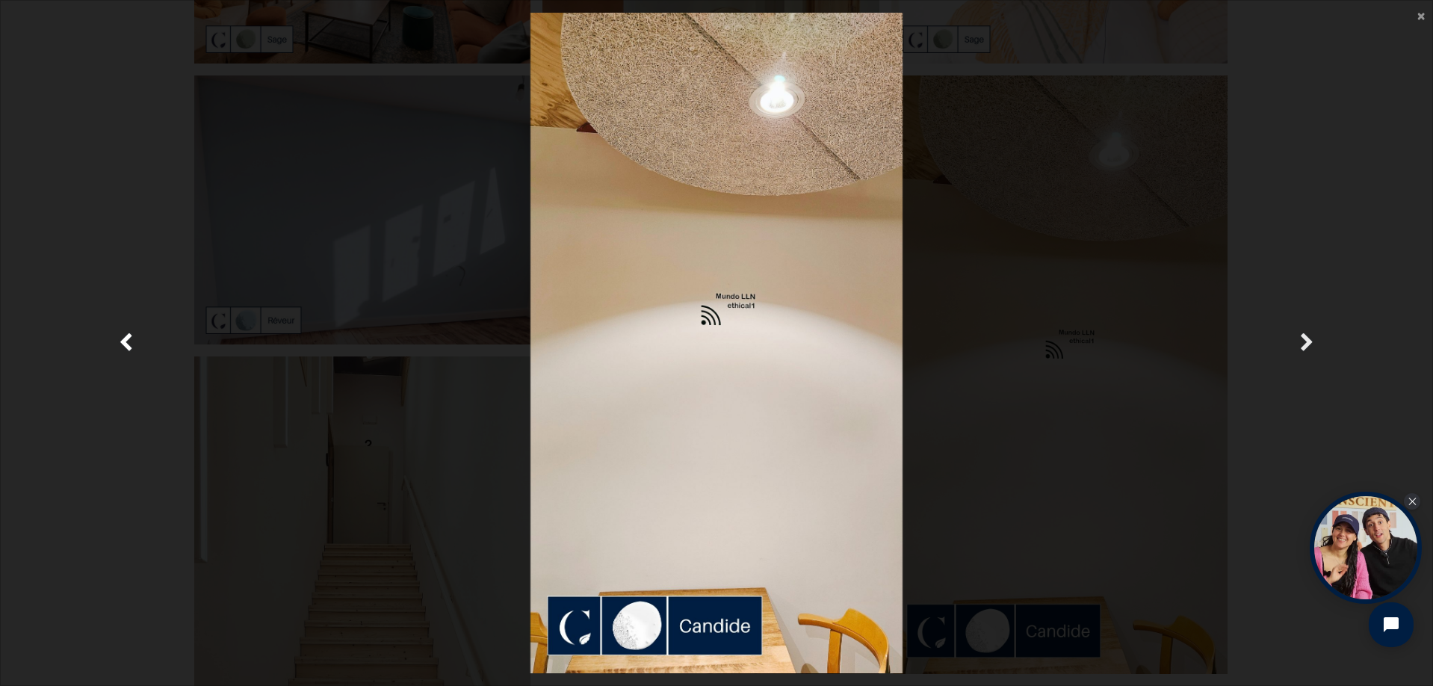
click at [1307, 336] on span "Suivante" at bounding box center [1307, 343] width 14 height 29
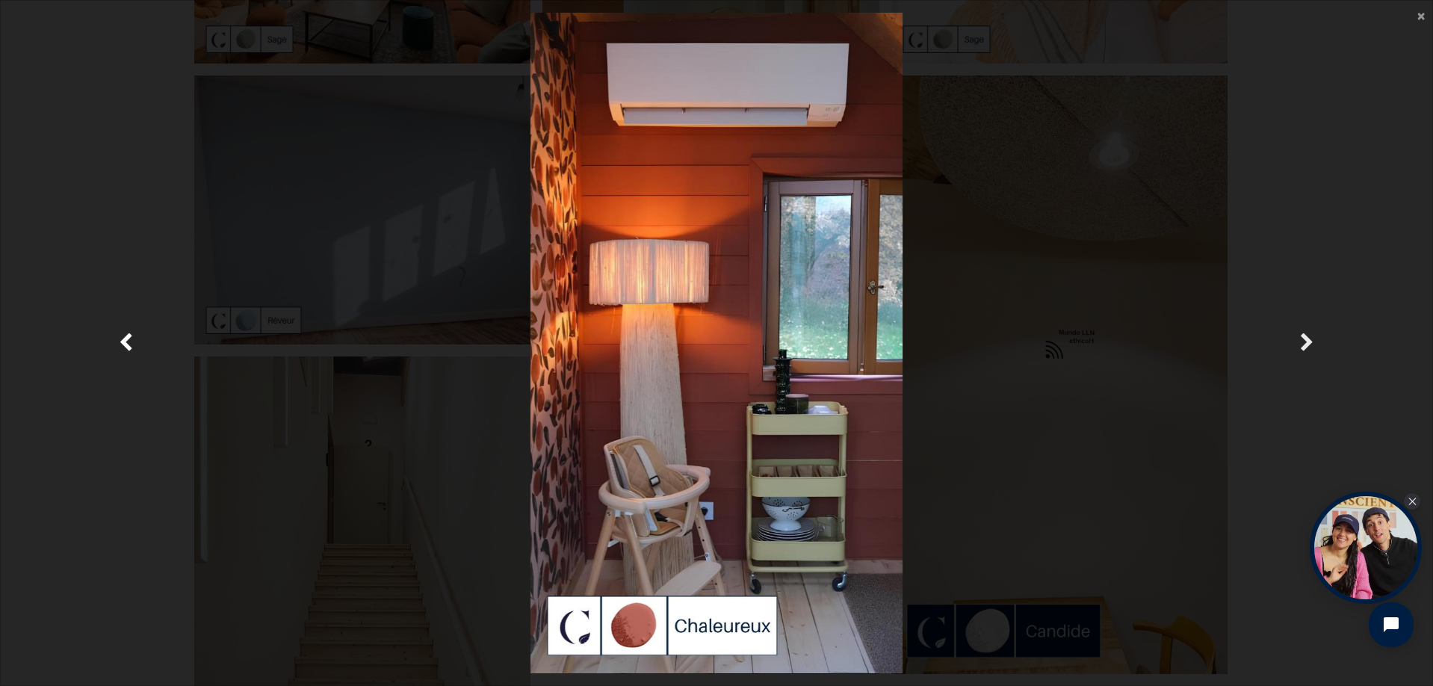
click at [1350, 214] on link "Suivante" at bounding box center [1307, 343] width 209 height 661
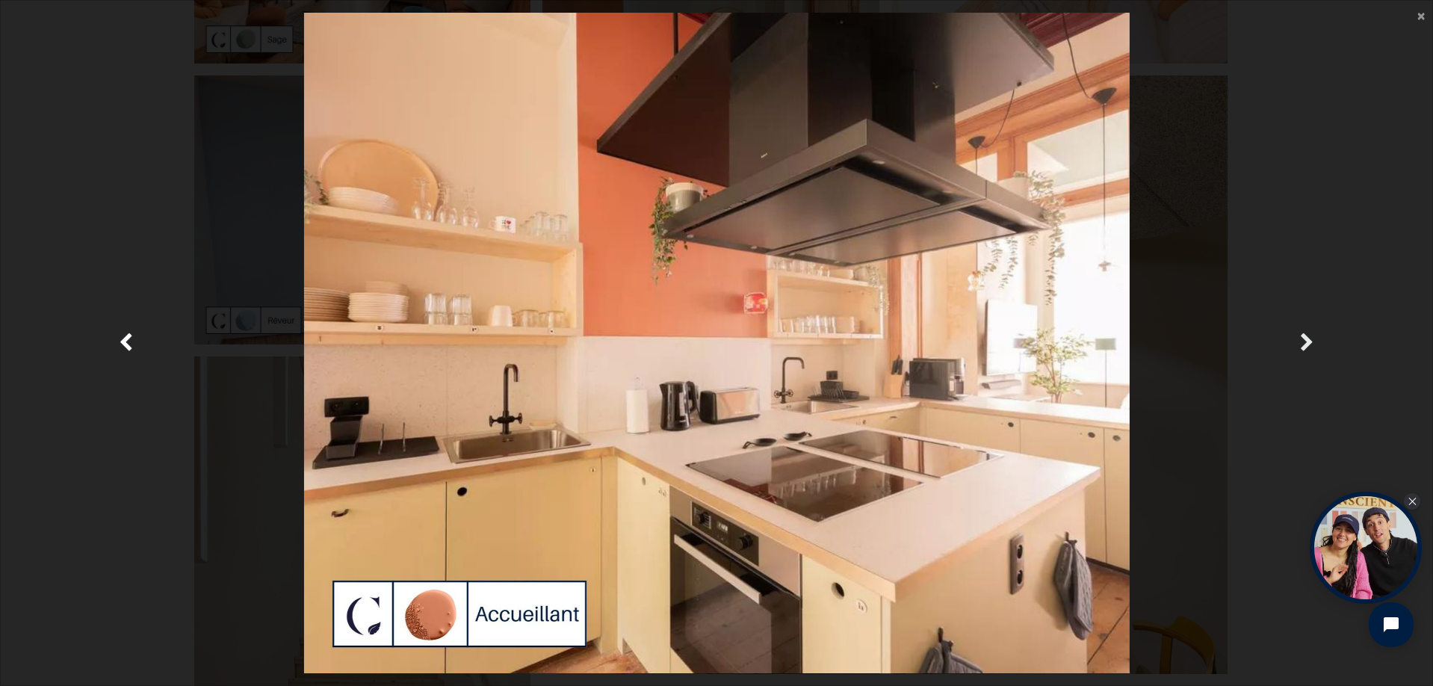
click at [1297, 327] on link "Suivante" at bounding box center [1307, 343] width 209 height 661
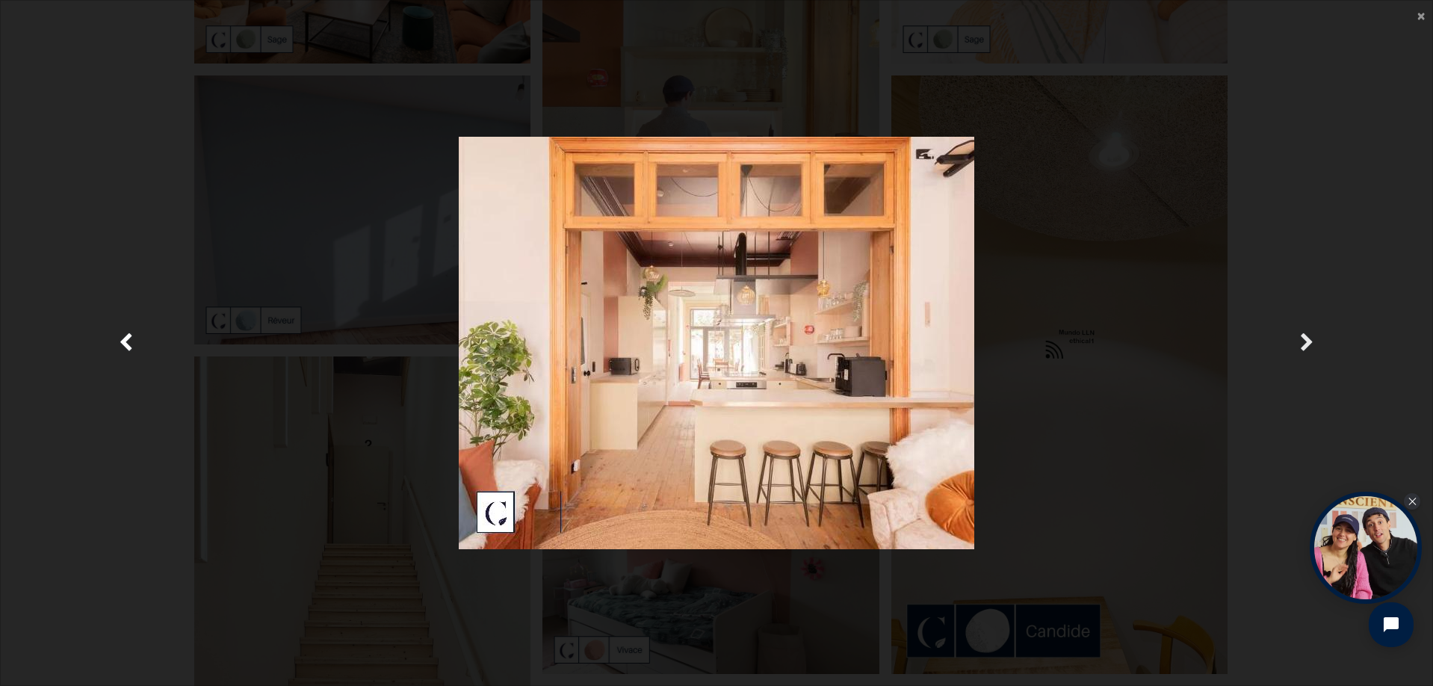
click at [1300, 334] on span "Suivante" at bounding box center [1307, 343] width 14 height 29
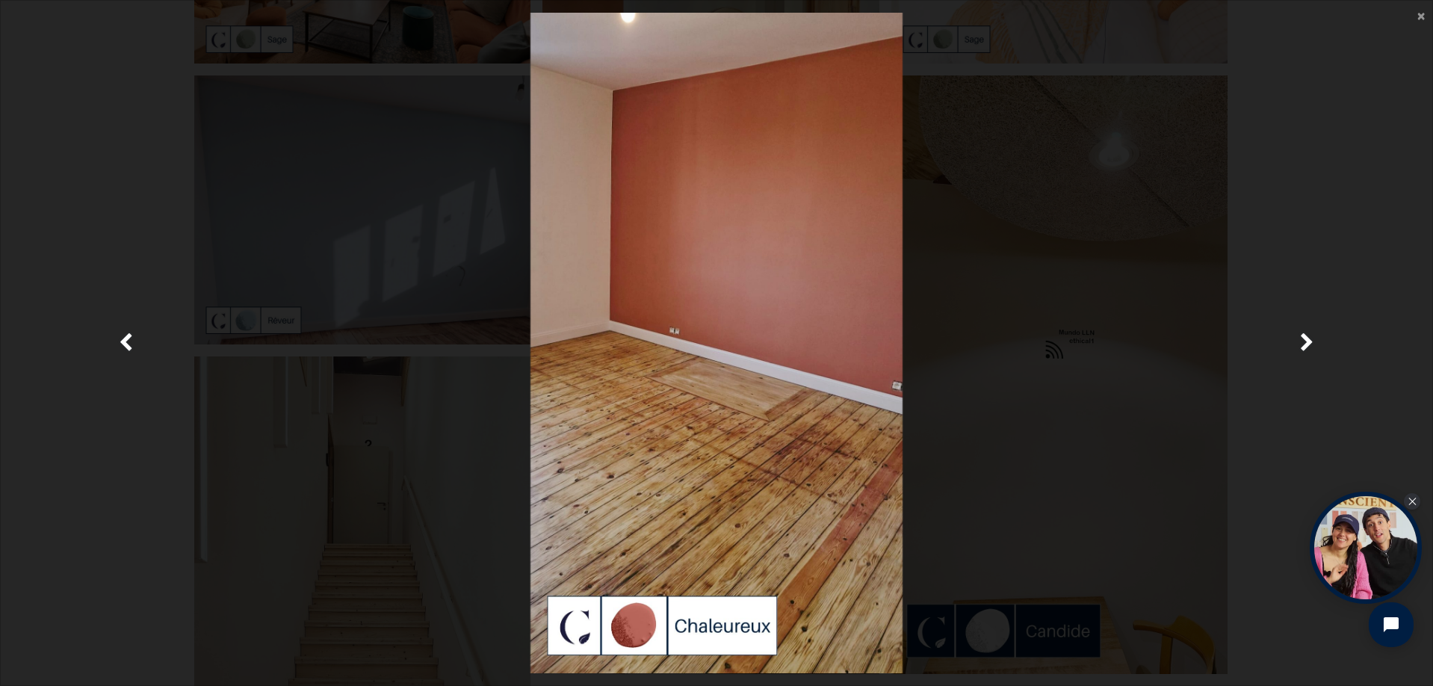
drag, startPoint x: 1226, startPoint y: 0, endPoint x: 1035, endPoint y: 72, distance: 204.3
click at [1035, 72] on div at bounding box center [717, 343] width 1390 height 661
click at [141, 90] on link "Précedent" at bounding box center [126, 343] width 209 height 661
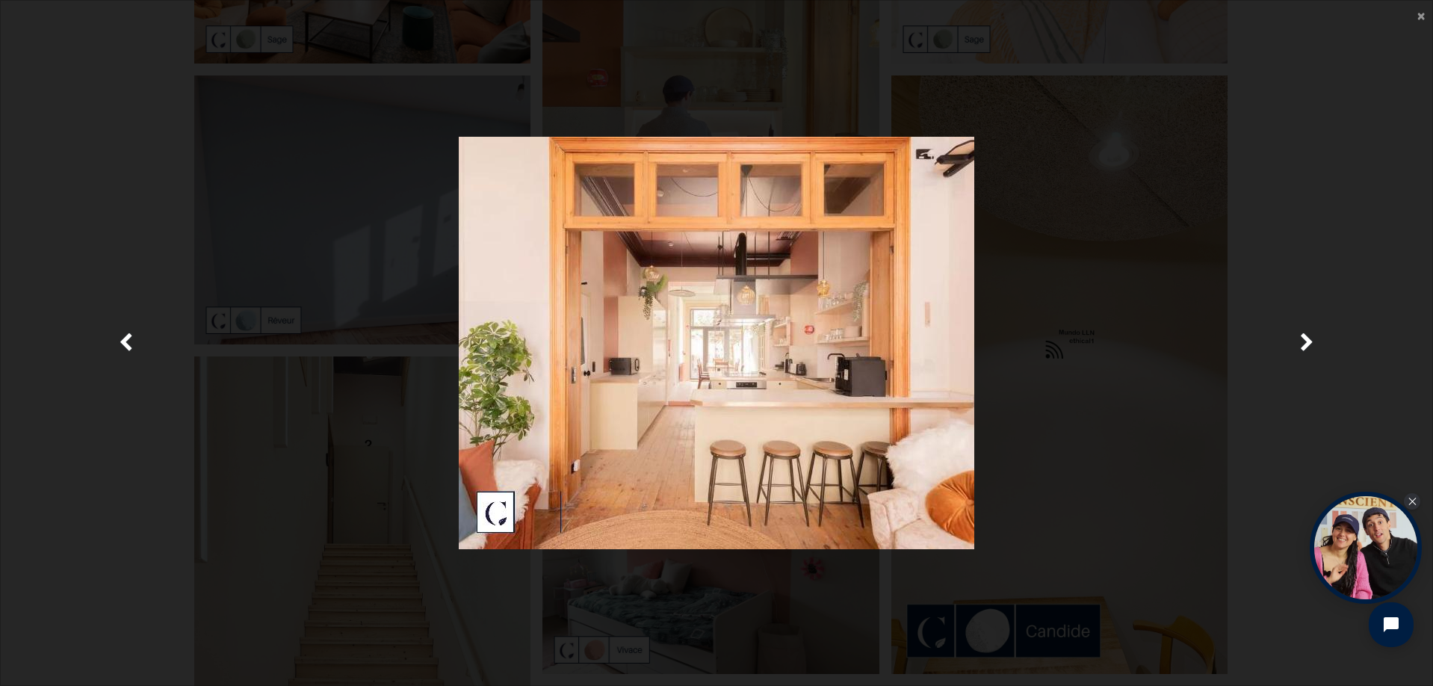
click at [1415, 13] on main "× Fermer" at bounding box center [717, 343] width 1432 height 685
click at [1423, 16] on span "×" at bounding box center [1421, 15] width 7 height 20
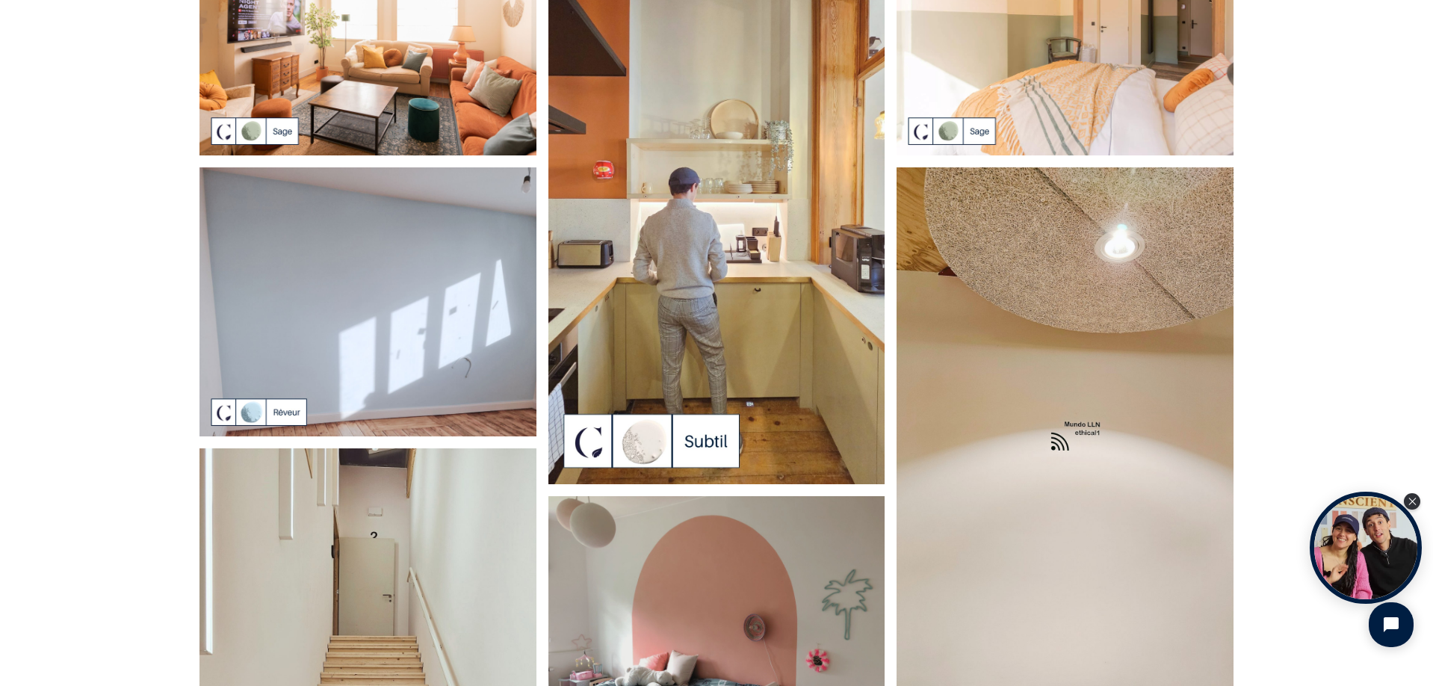
scroll to position [0, 0]
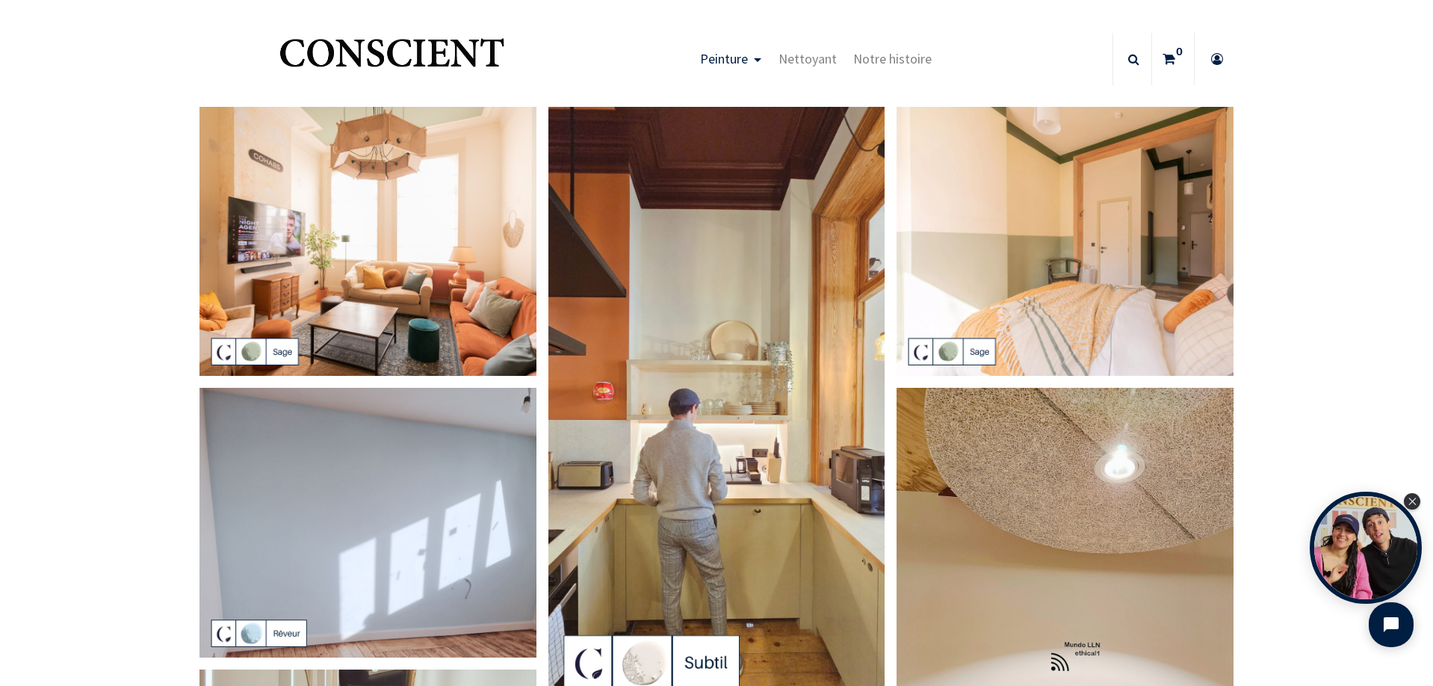
click at [357, 49] on img "Logo of Conscient" at bounding box center [392, 59] width 231 height 59
